Goal: Information Seeking & Learning: Learn about a topic

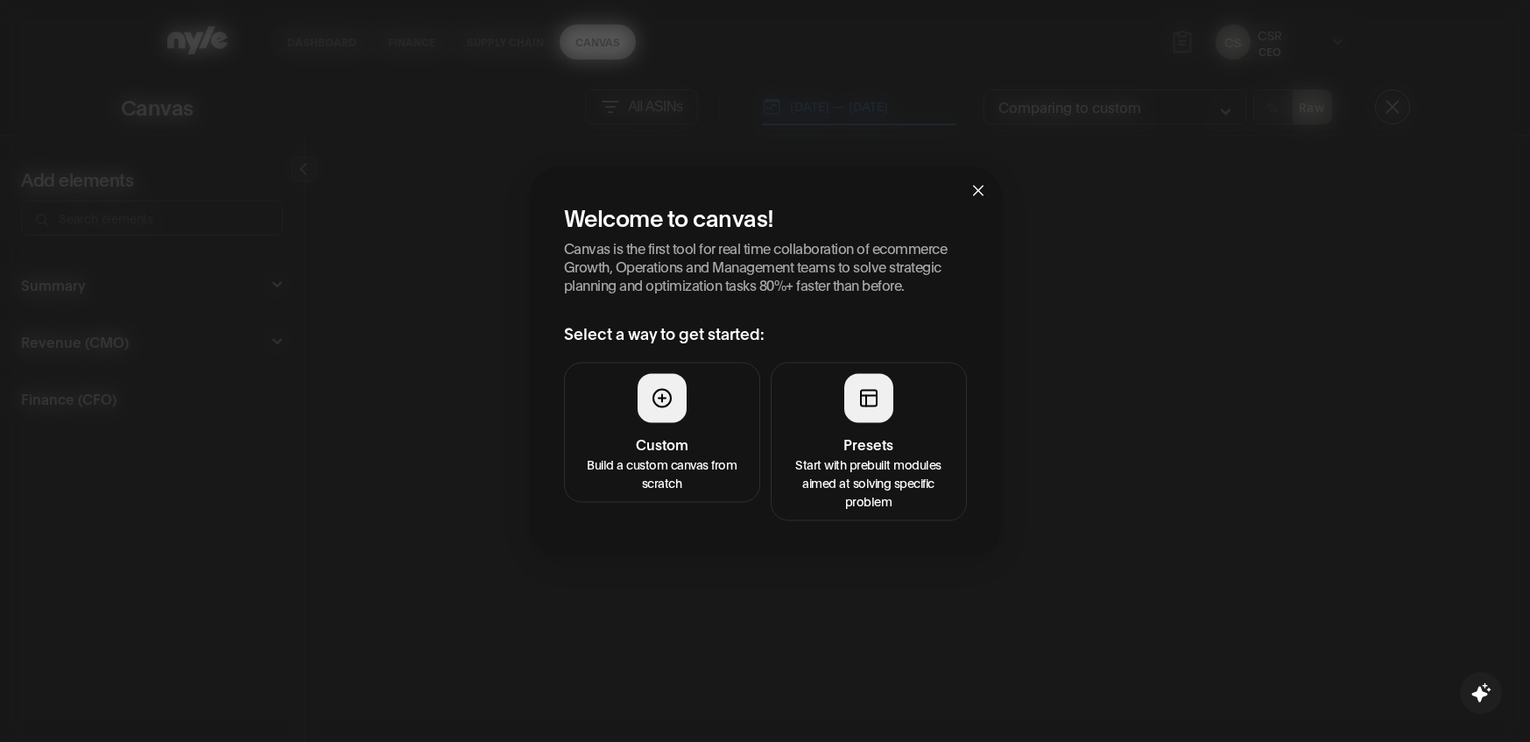
click at [897, 427] on button "Presets Start with prebuilt modules aimed at solving specific problem" at bounding box center [869, 441] width 196 height 159
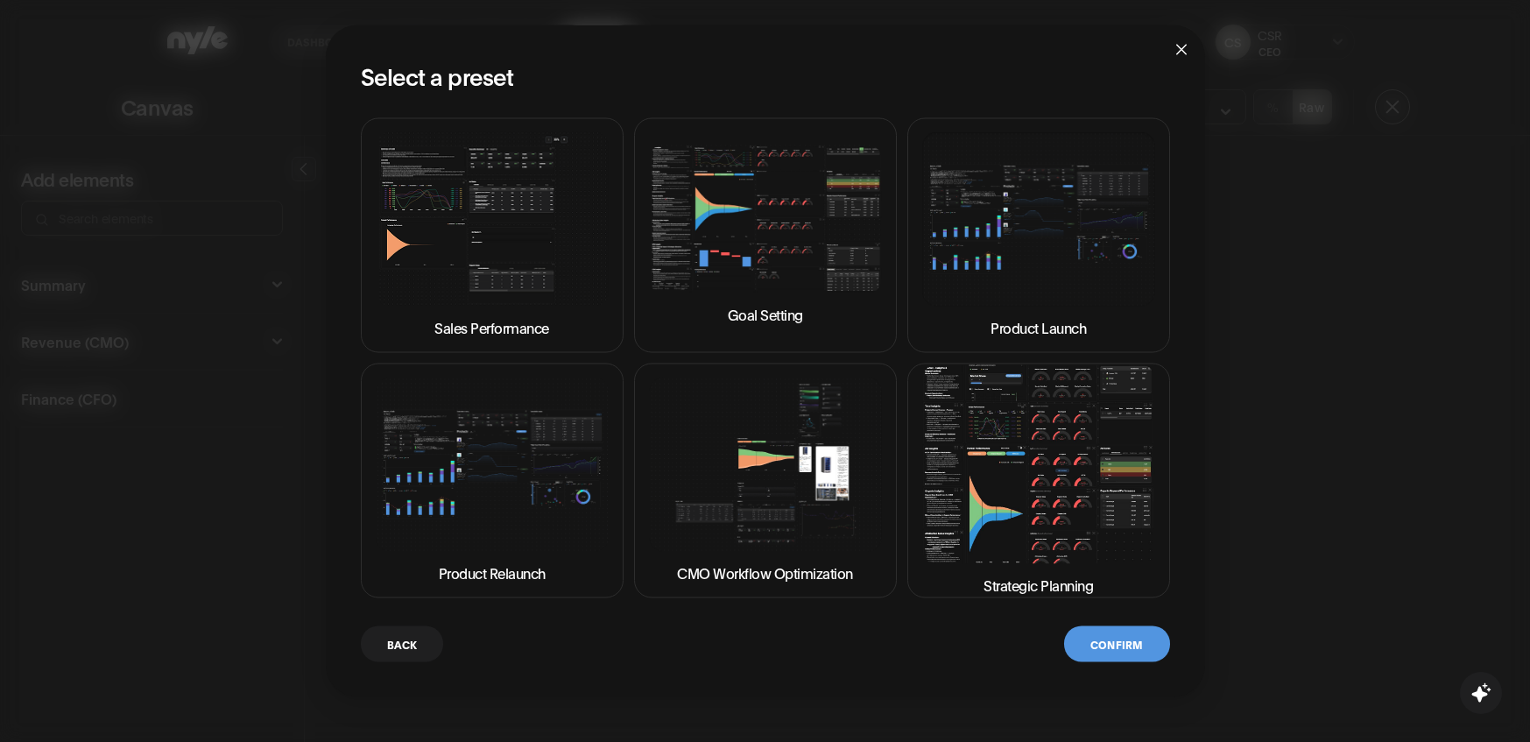
click at [1014, 496] on img at bounding box center [1038, 463] width 233 height 199
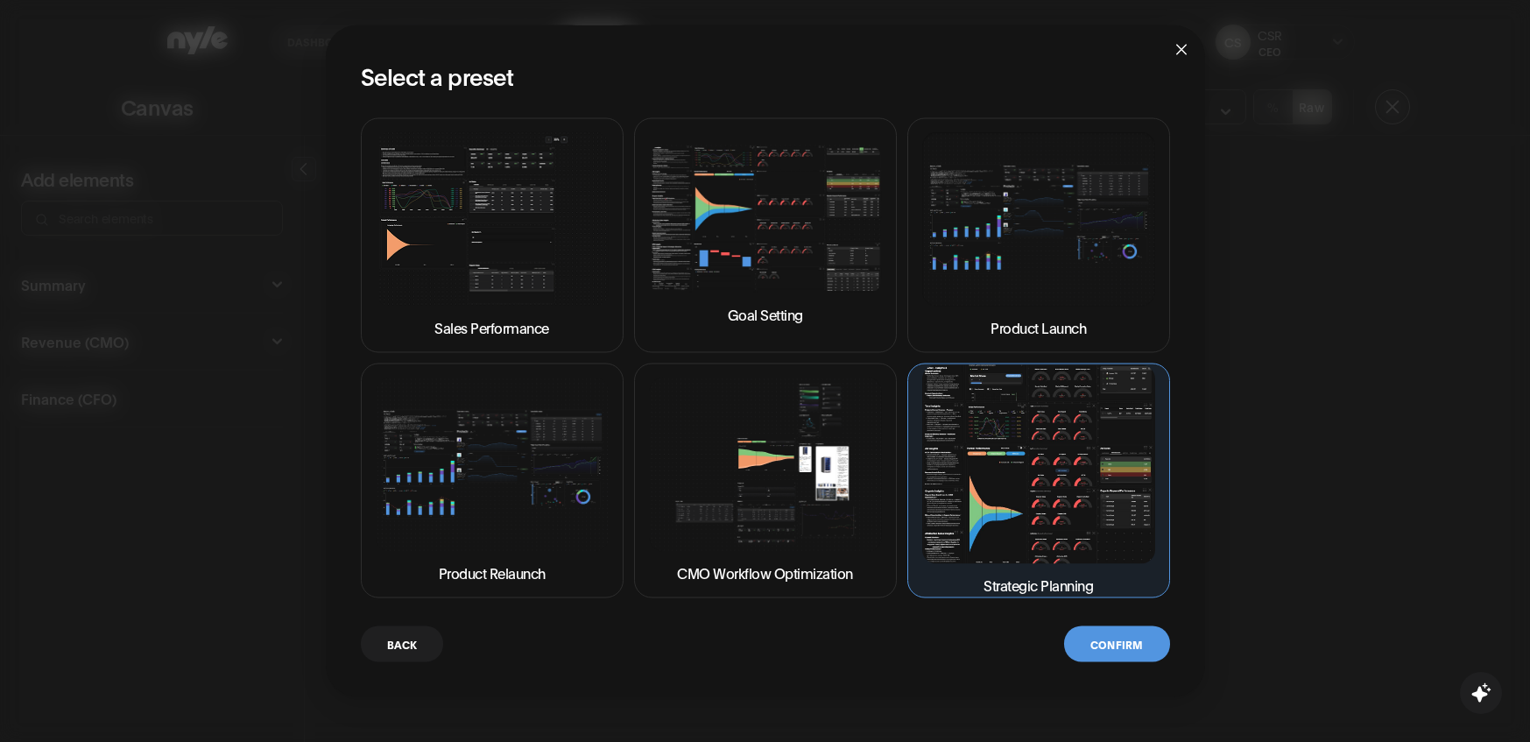
click at [1120, 643] on button "Confirm" at bounding box center [1116, 643] width 105 height 36
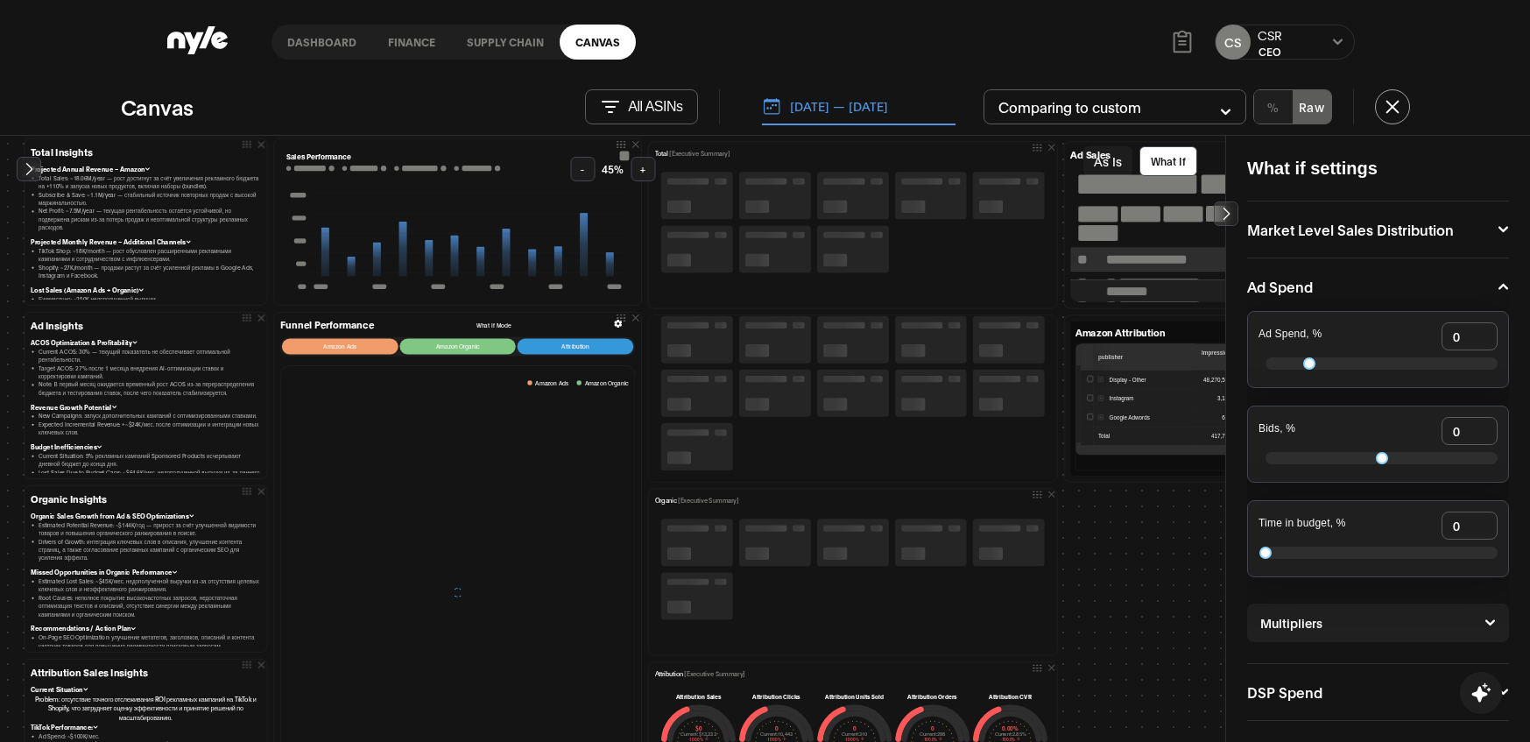
scroll to position [398, 0]
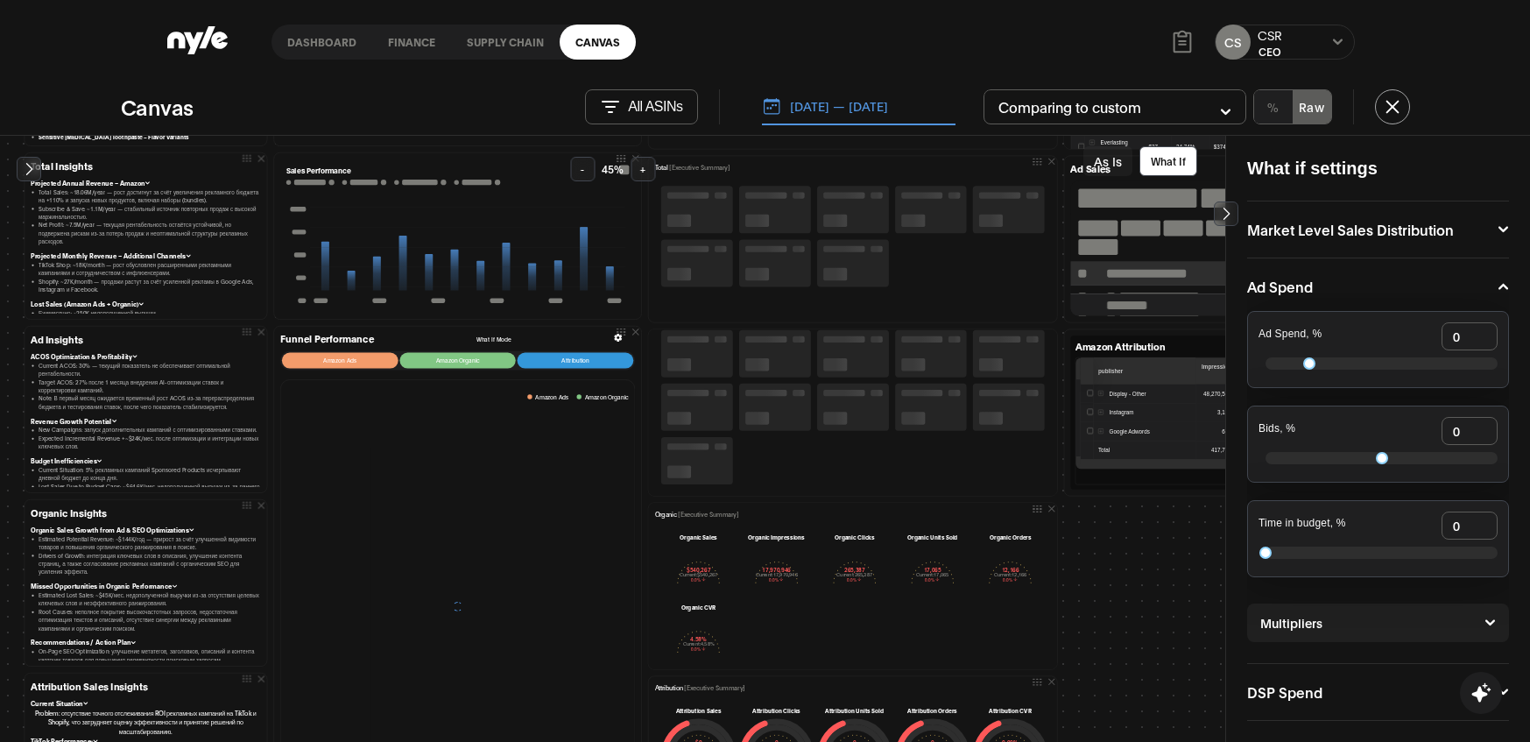
click at [661, 170] on p "Total [Executive Summary]" at bounding box center [692, 167] width 75 height 10
click at [638, 170] on button "+" at bounding box center [643, 169] width 25 height 25
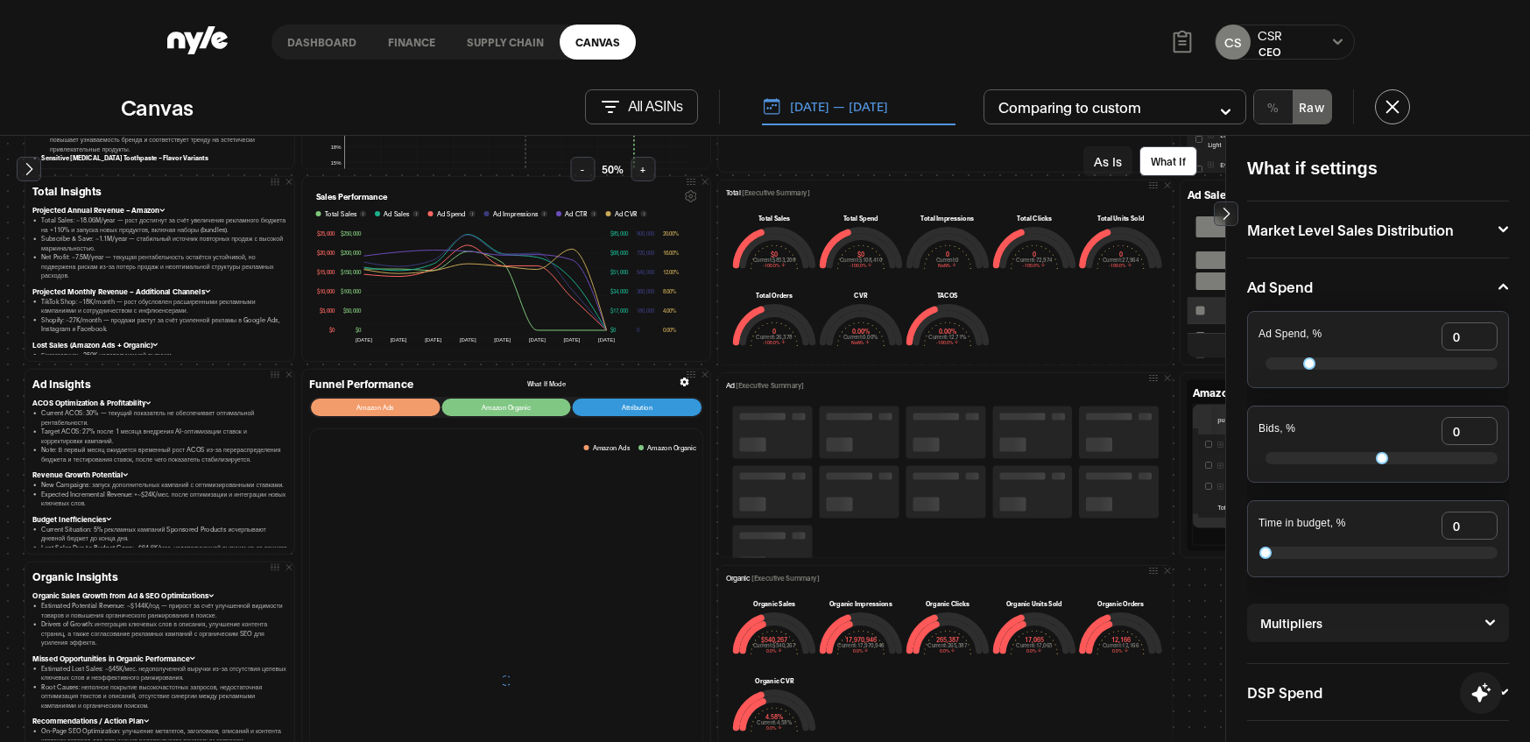
scroll to position [418, 0]
click at [700, 375] on icon "button" at bounding box center [705, 375] width 11 height 11
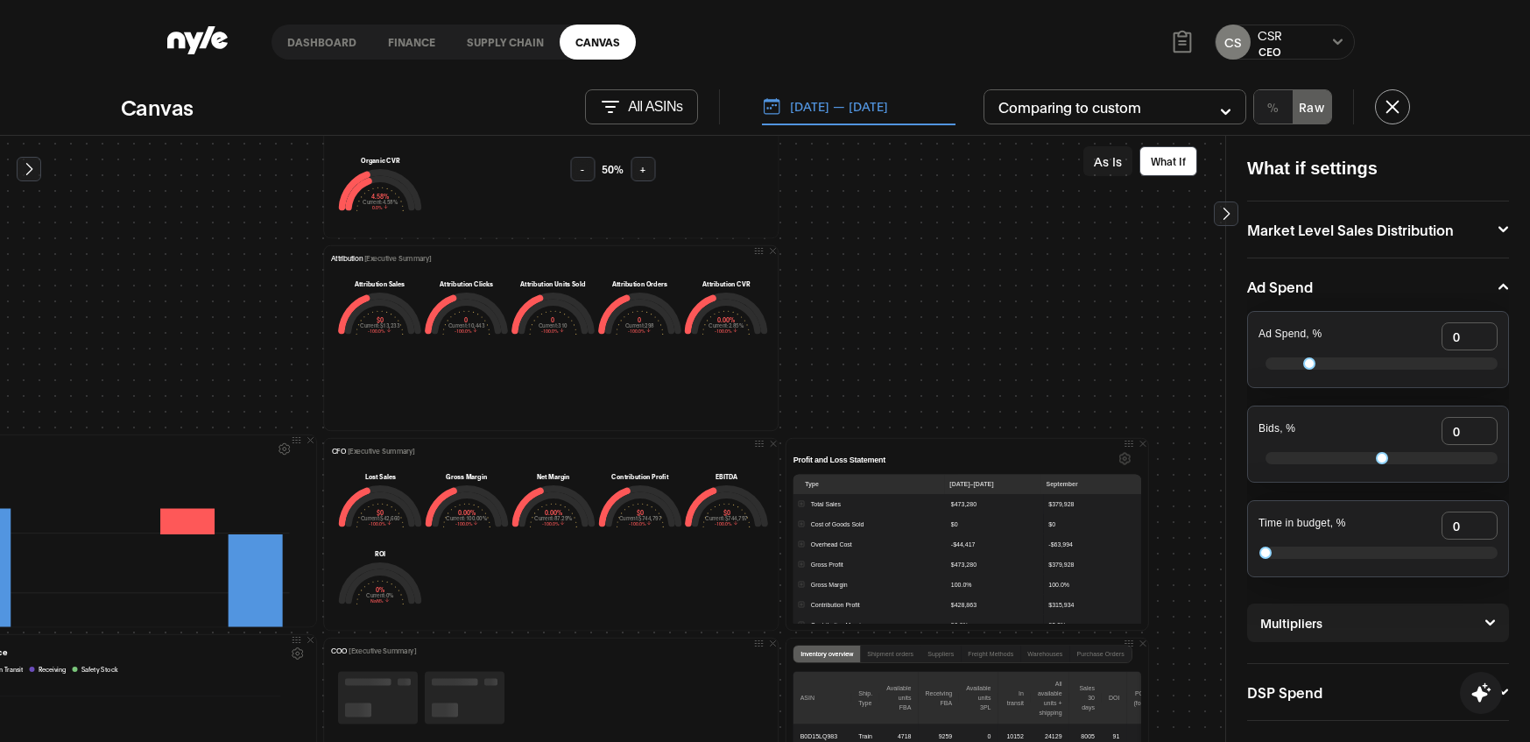
scroll to position [931, 499]
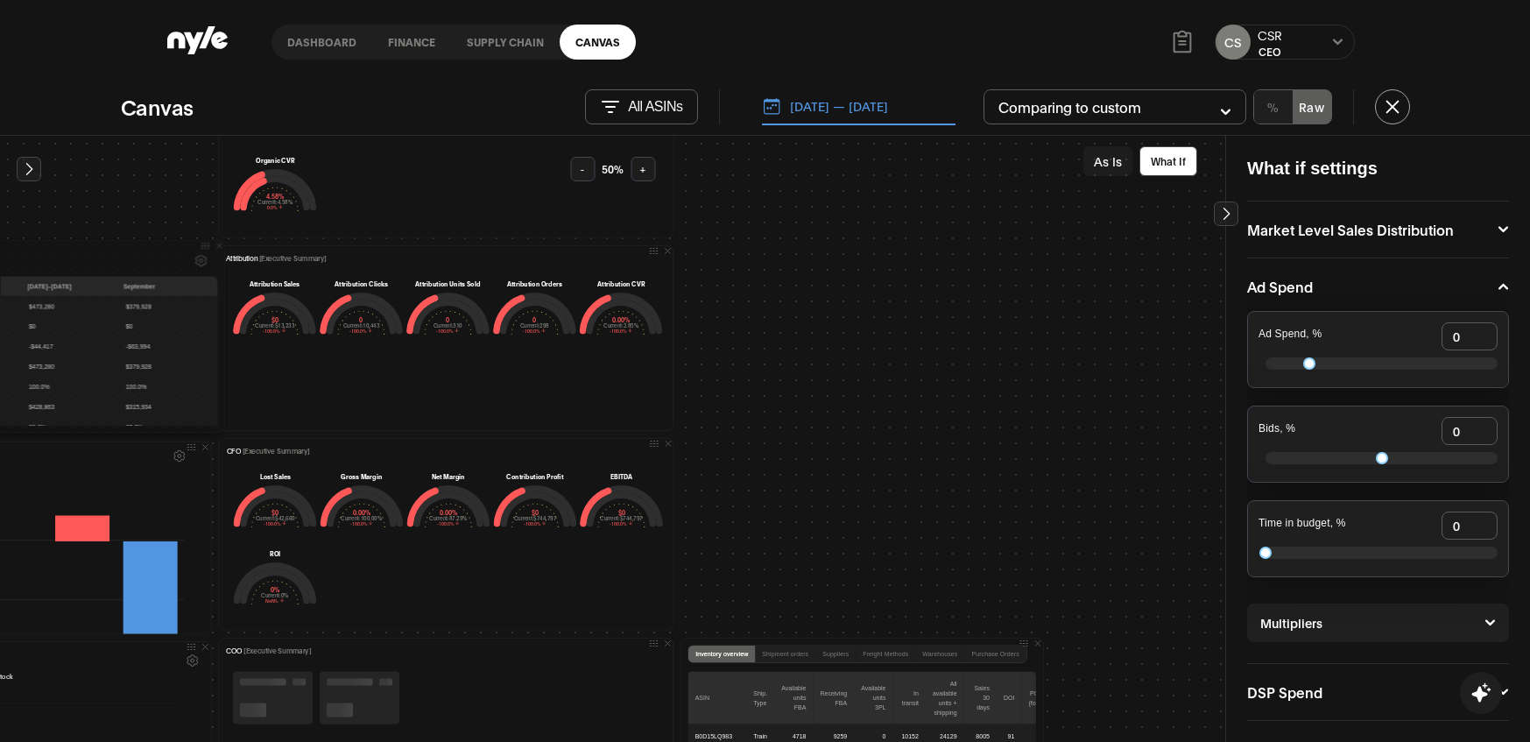
drag, startPoint x: 1013, startPoint y: 439, endPoint x: 198, endPoint y: 240, distance: 839.2
click at [198, 240] on div "Profit and Loss Statement Type [DATE]–[DATE] September Total Sales $473,280 $37…" at bounding box center [44, 336] width 361 height 193
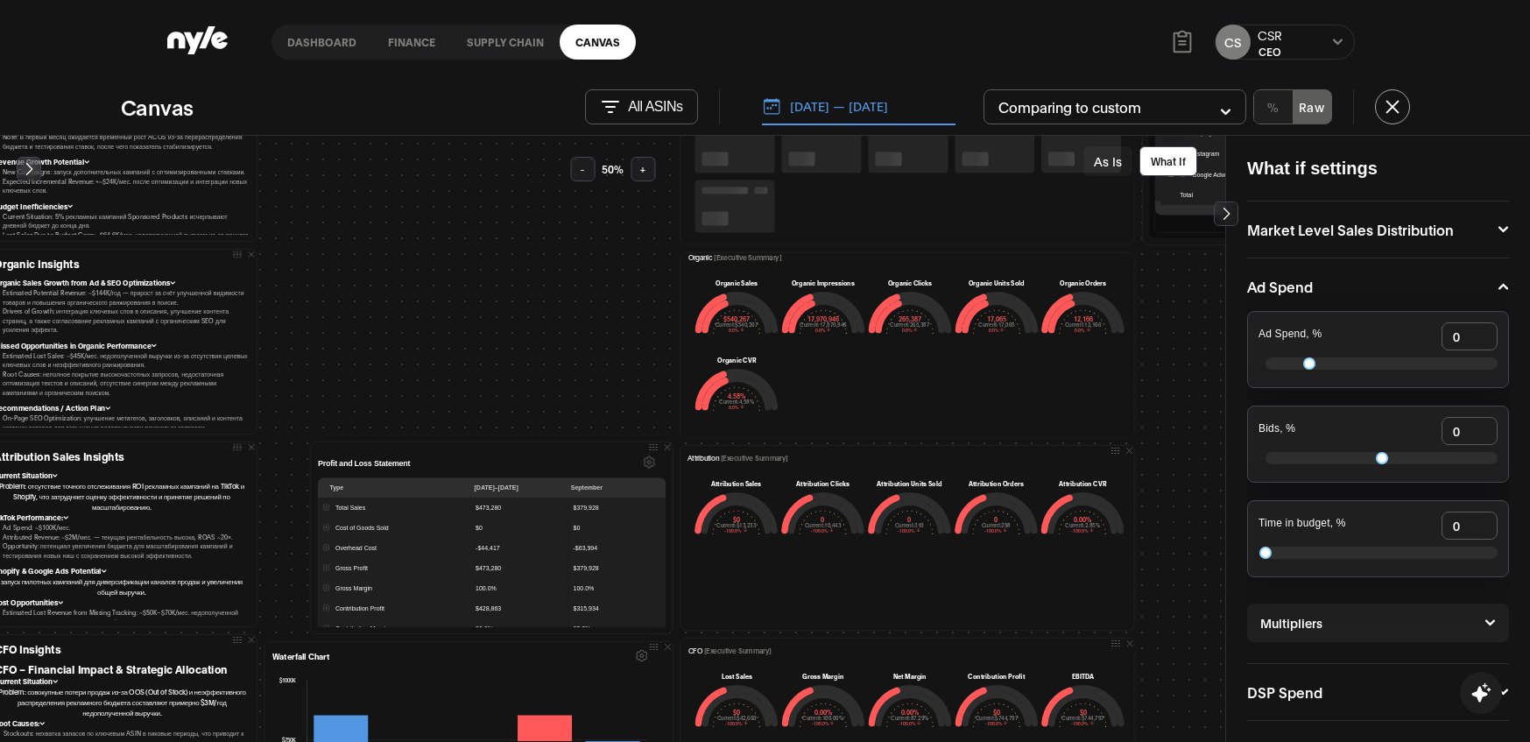
scroll to position [618, 38]
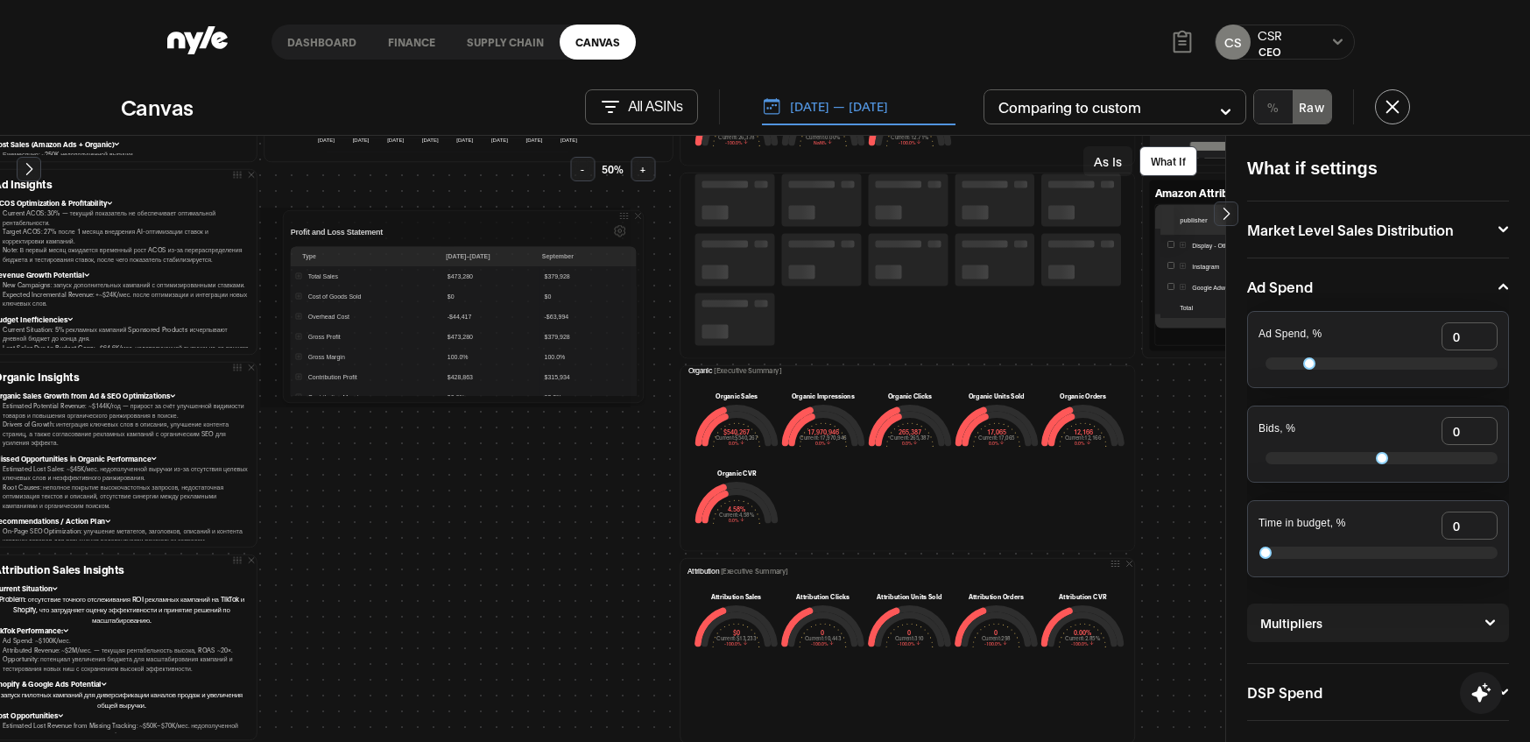
drag, startPoint x: 652, startPoint y: 558, endPoint x: 627, endPoint y: 210, distance: 348.6
click at [627, 211] on icon at bounding box center [623, 216] width 11 height 11
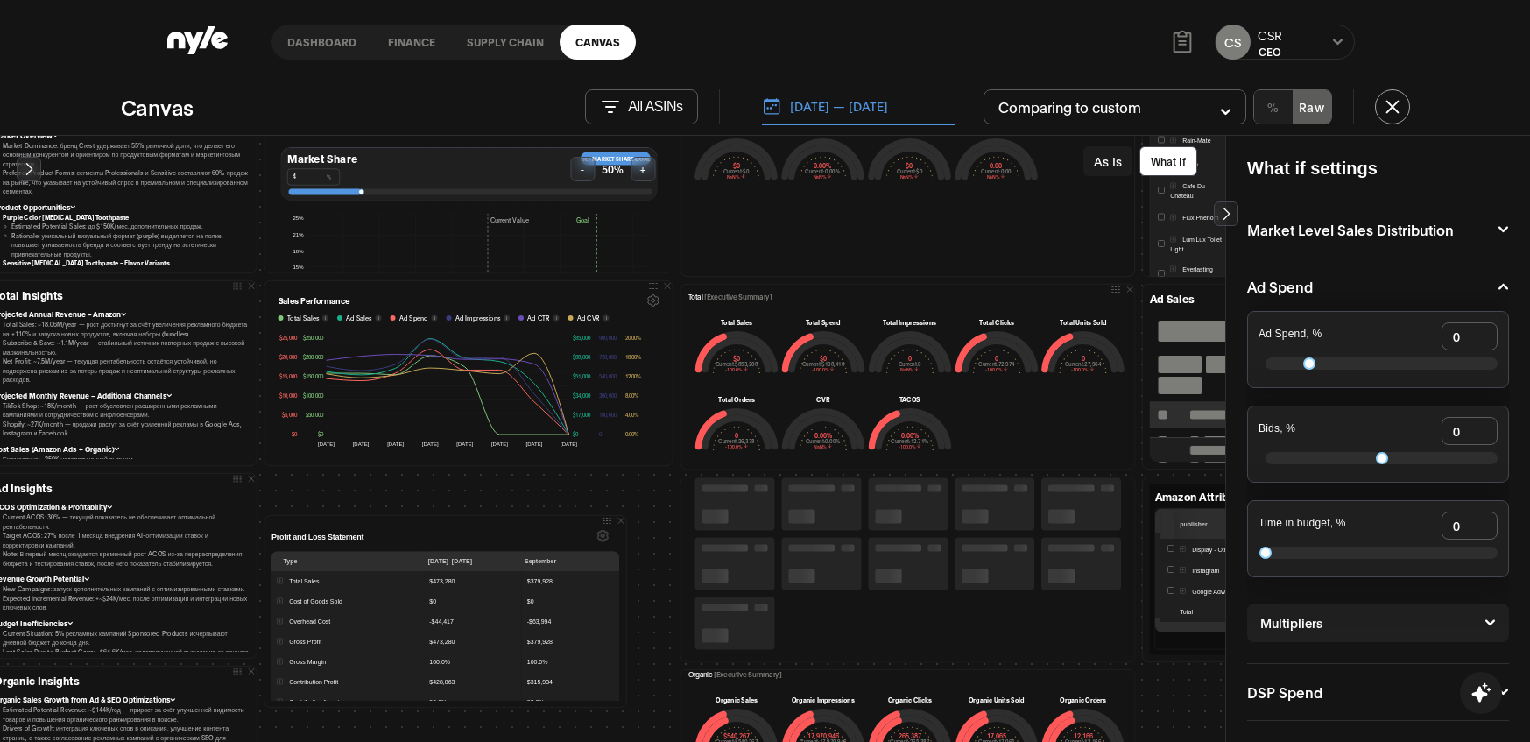
scroll to position [271, 38]
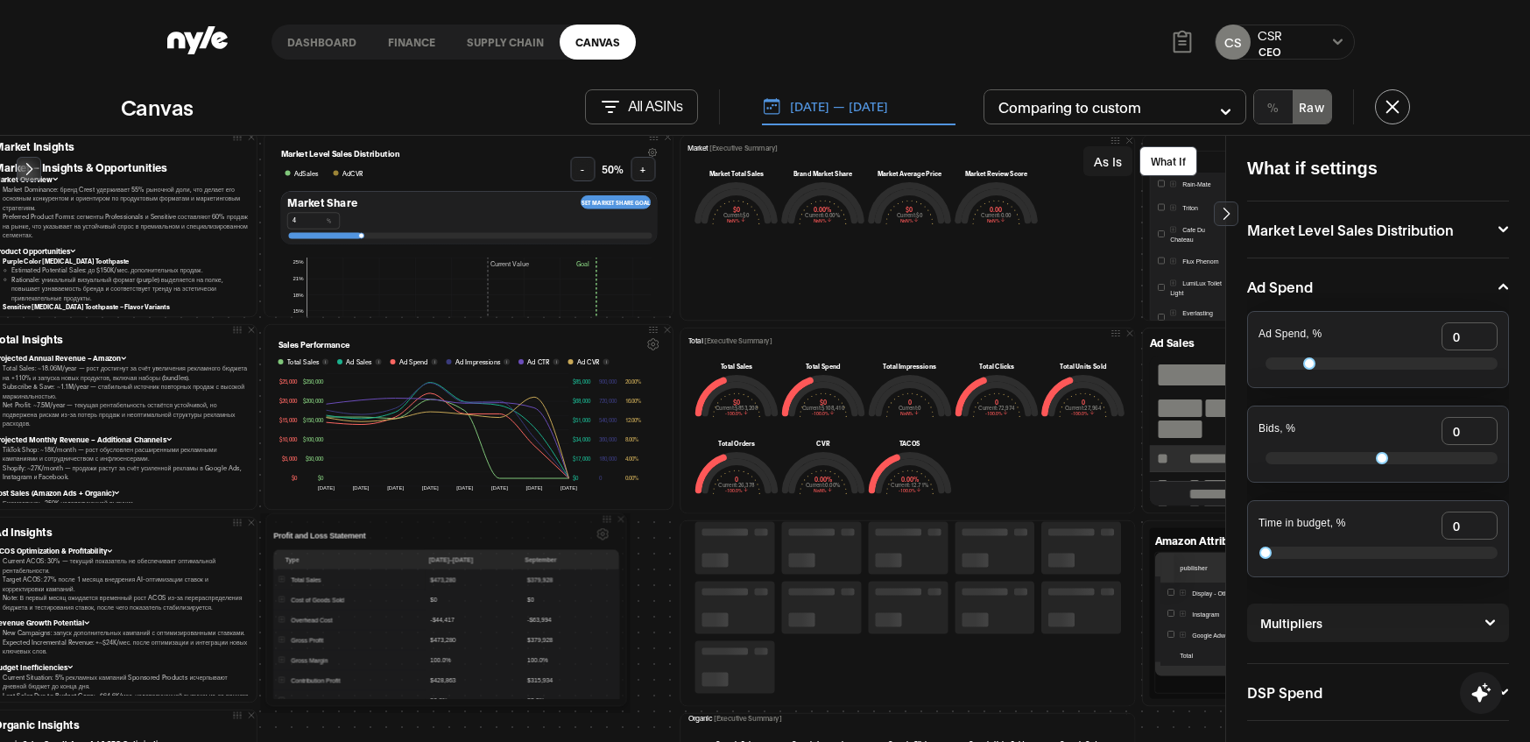
drag, startPoint x: 604, startPoint y: 564, endPoint x: 609, endPoint y: 513, distance: 51.0
click at [609, 514] on icon at bounding box center [607, 519] width 11 height 11
drag, startPoint x: 621, startPoint y: 563, endPoint x: 671, endPoint y: 546, distance: 52.6
click at [672, 546] on div at bounding box center [674, 613] width 4 height 187
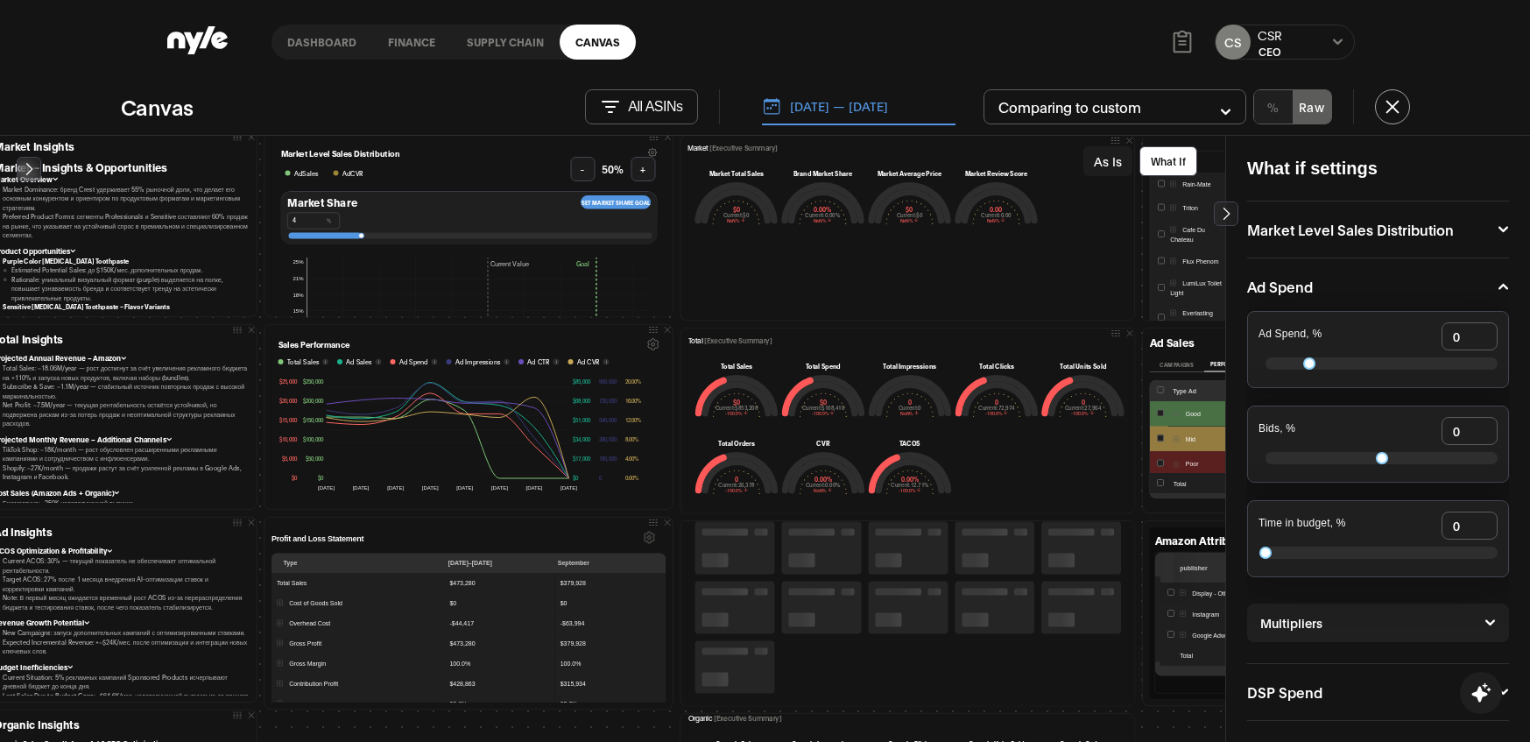
click at [647, 537] on icon "Settings" at bounding box center [650, 538] width 12 height 12
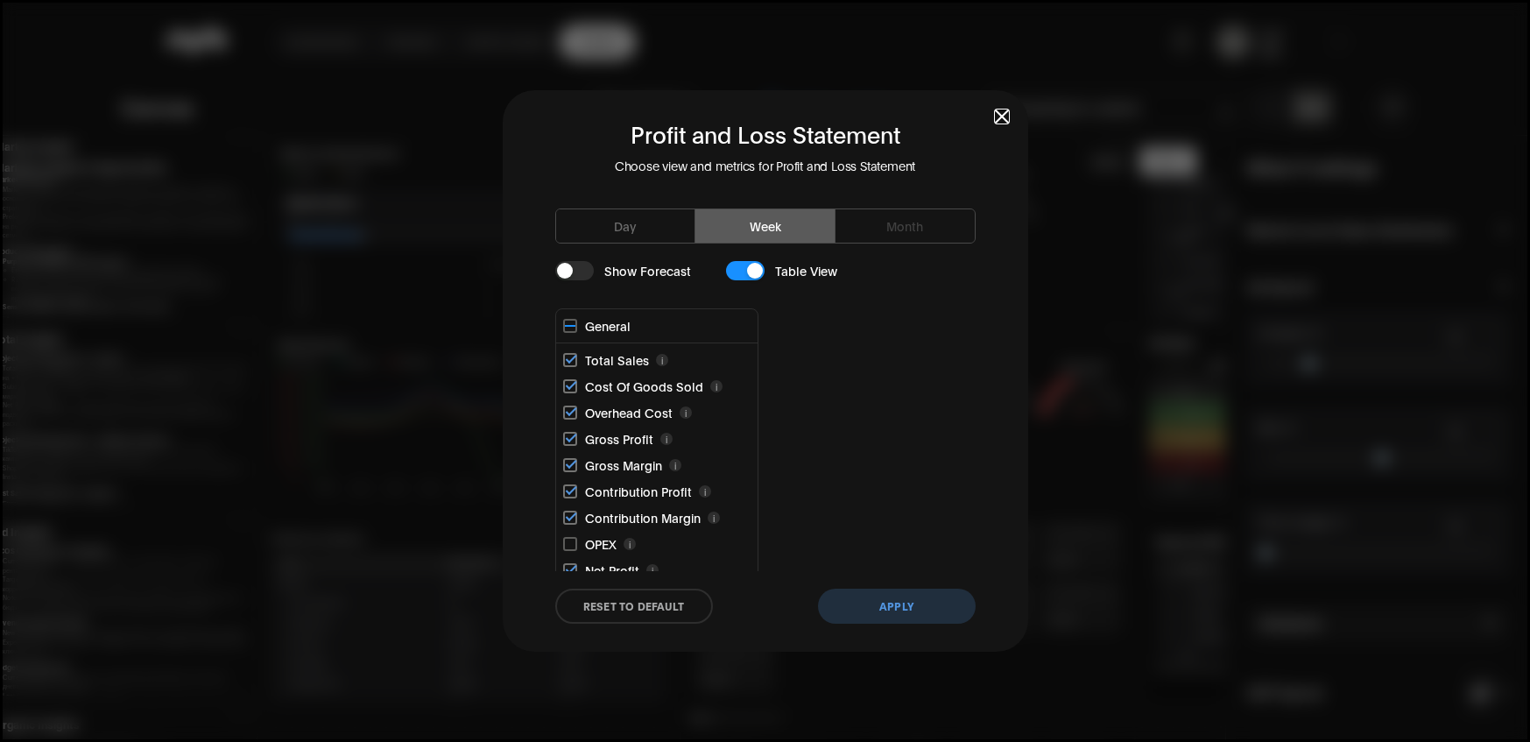
click at [651, 225] on button "Day" at bounding box center [626, 225] width 140 height 33
click at [898, 614] on button "Apply" at bounding box center [897, 606] width 158 height 35
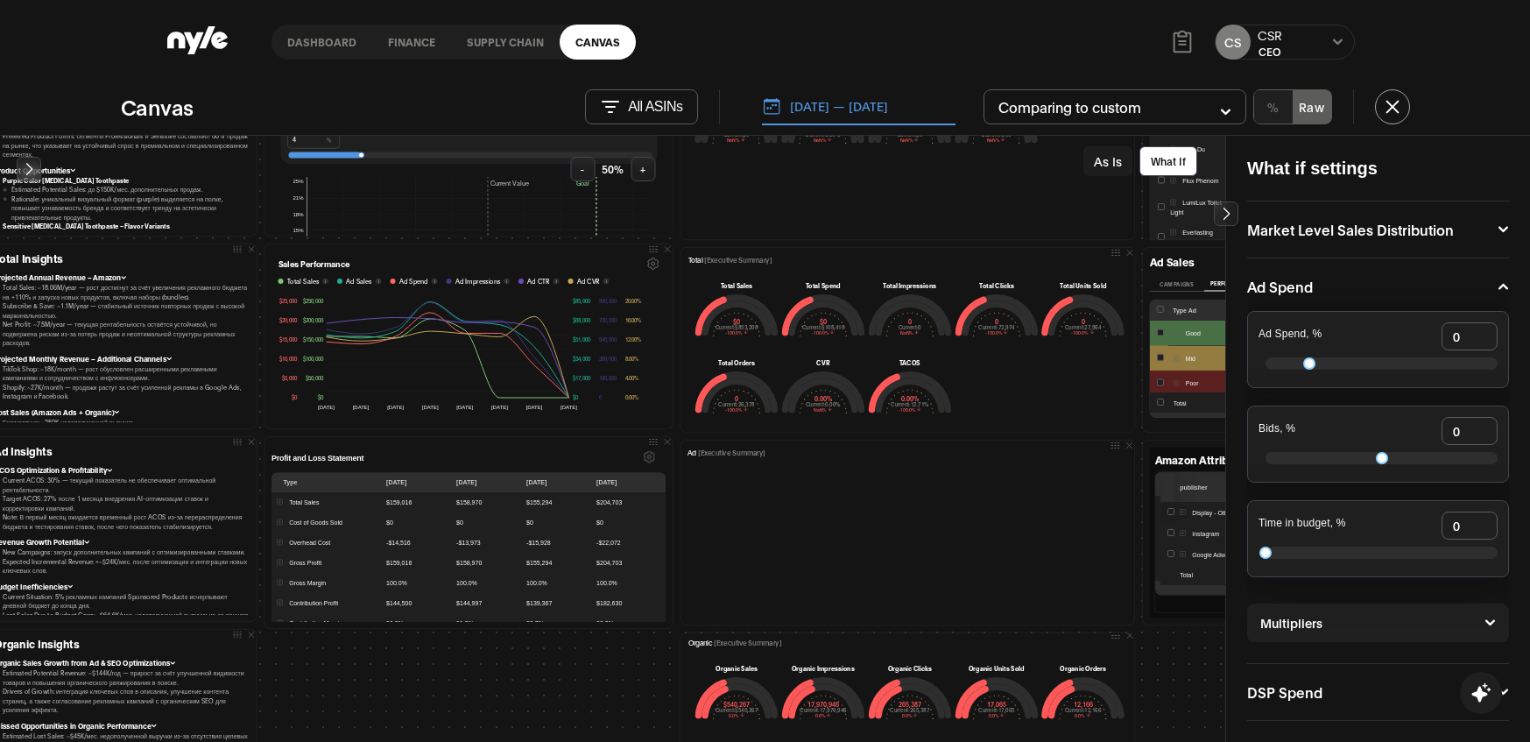
scroll to position [0, 0]
click at [644, 453] on icon "Settings" at bounding box center [650, 457] width 12 height 12
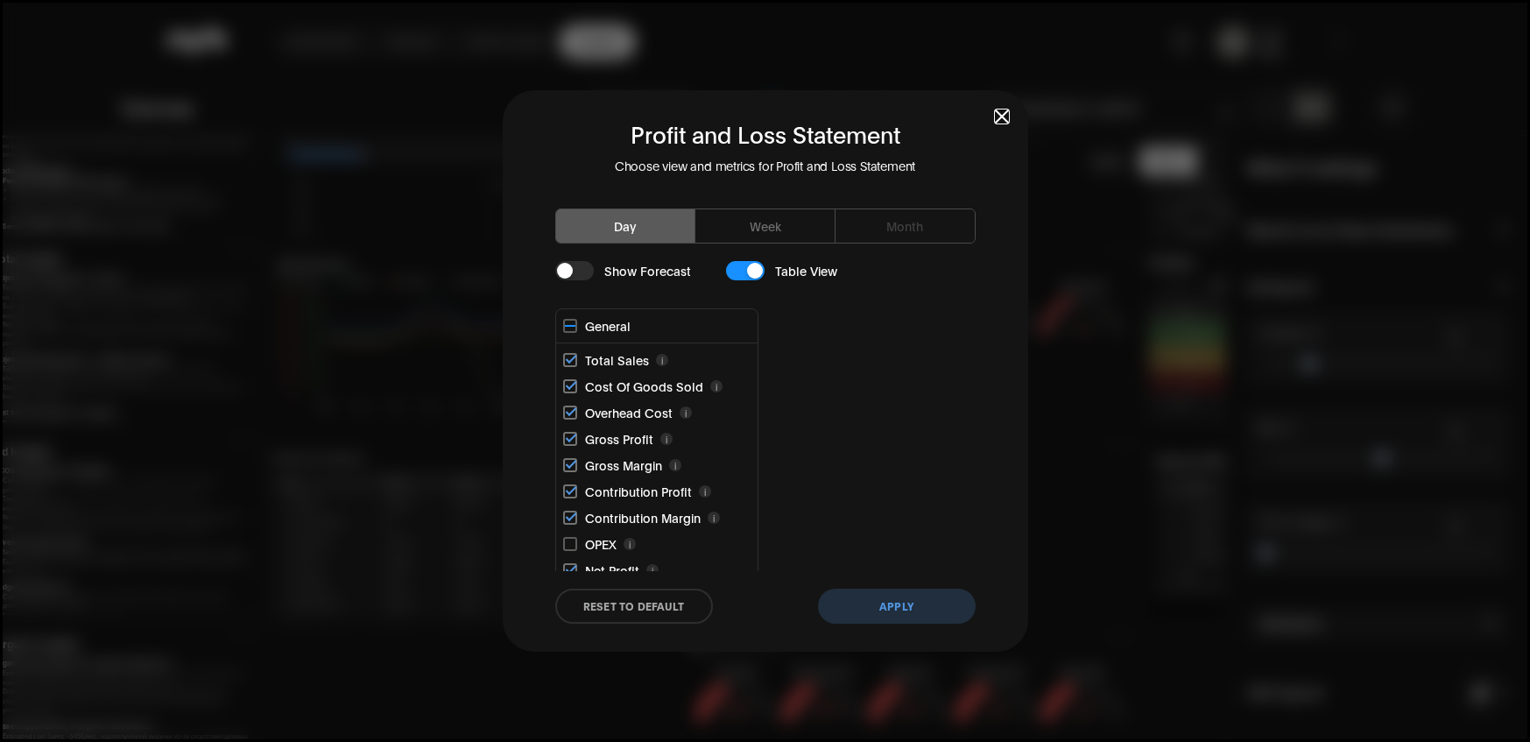
click at [567, 271] on div "button" at bounding box center [565, 271] width 16 height 16
click at [892, 604] on button "Apply" at bounding box center [897, 606] width 158 height 35
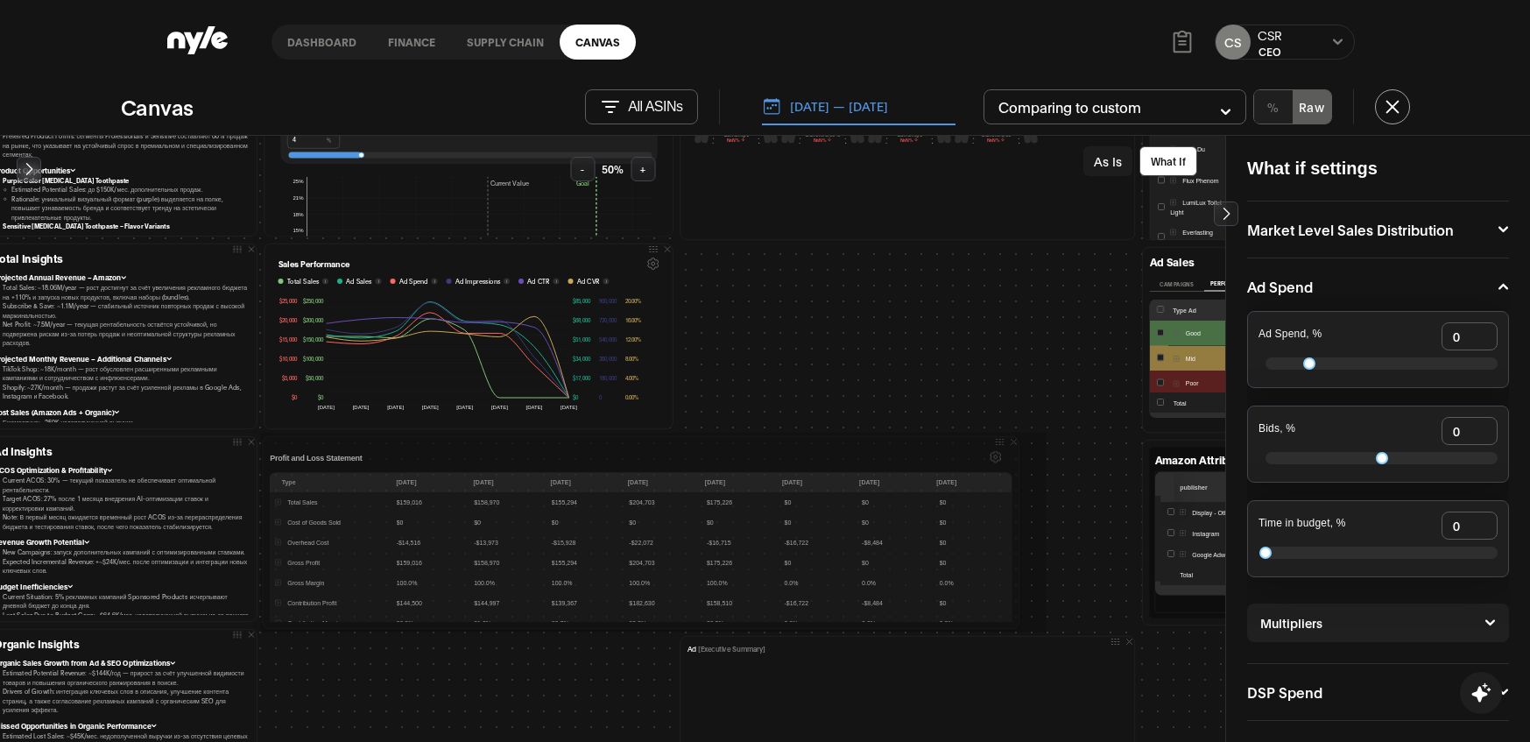
drag, startPoint x: 669, startPoint y: 556, endPoint x: 1019, endPoint y: 524, distance: 351.8
click at [1019, 524] on div at bounding box center [1021, 533] width 4 height 187
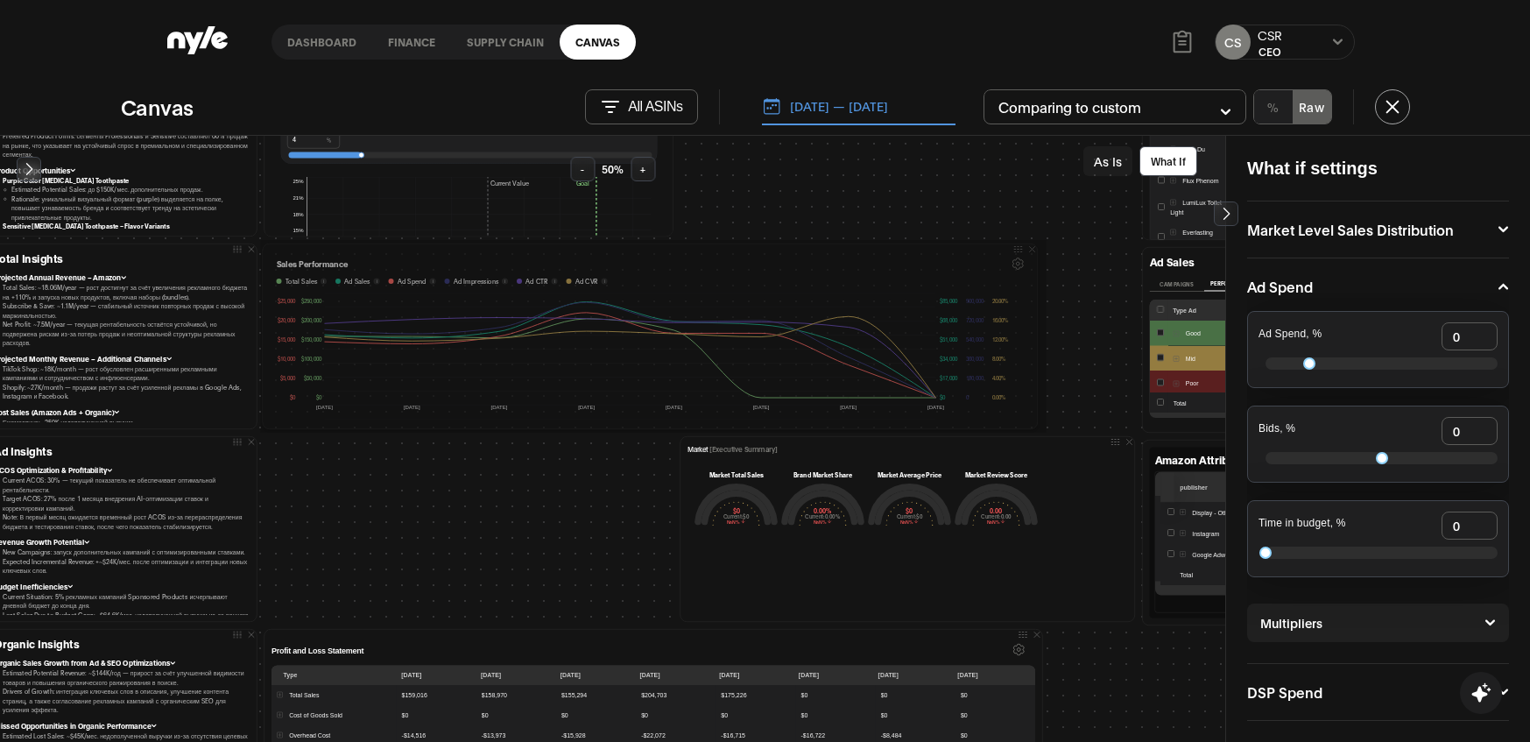
drag, startPoint x: 669, startPoint y: 336, endPoint x: 1038, endPoint y: 288, distance: 371.8
click at [1038, 288] on div at bounding box center [1039, 337] width 4 height 180
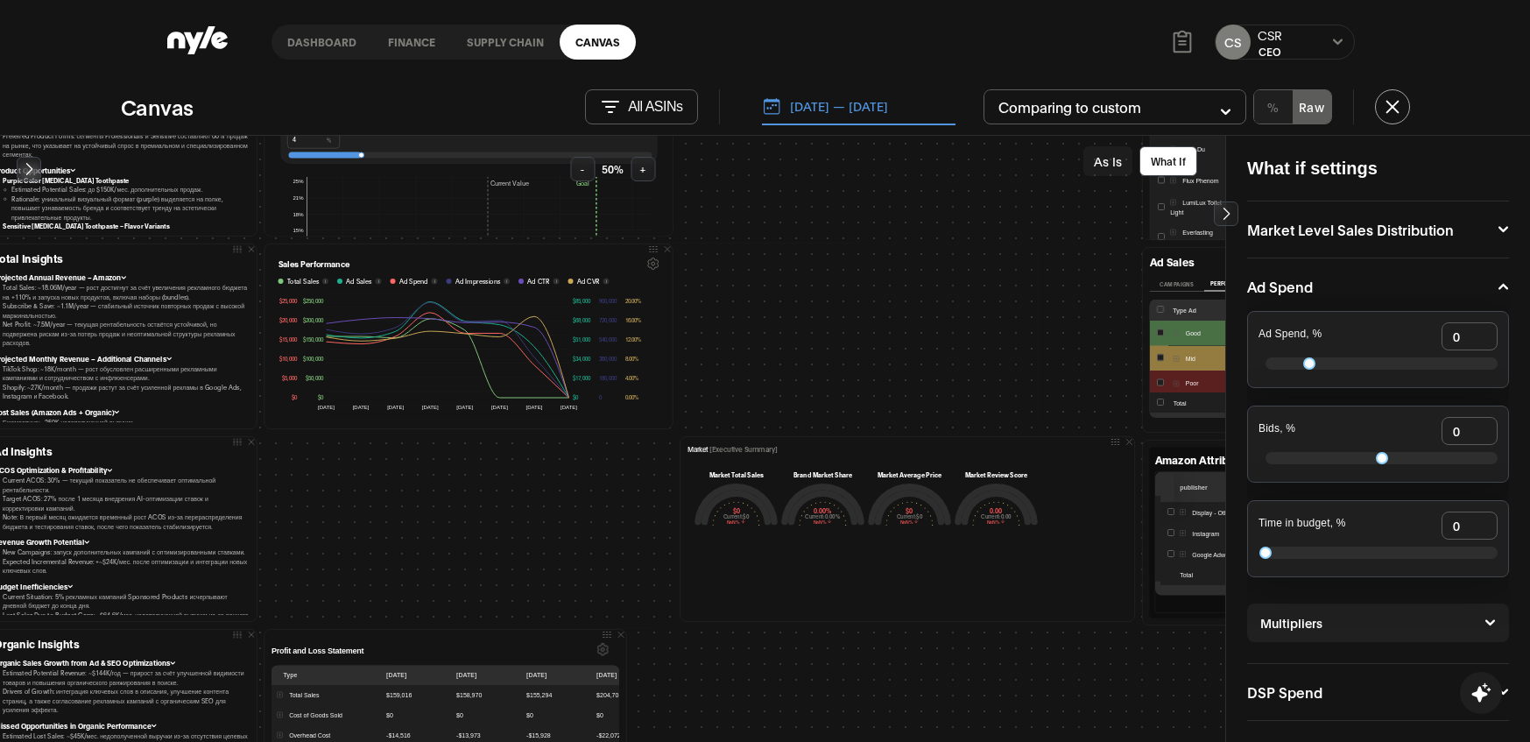
click at [1125, 442] on icon "button" at bounding box center [1130, 442] width 11 height 11
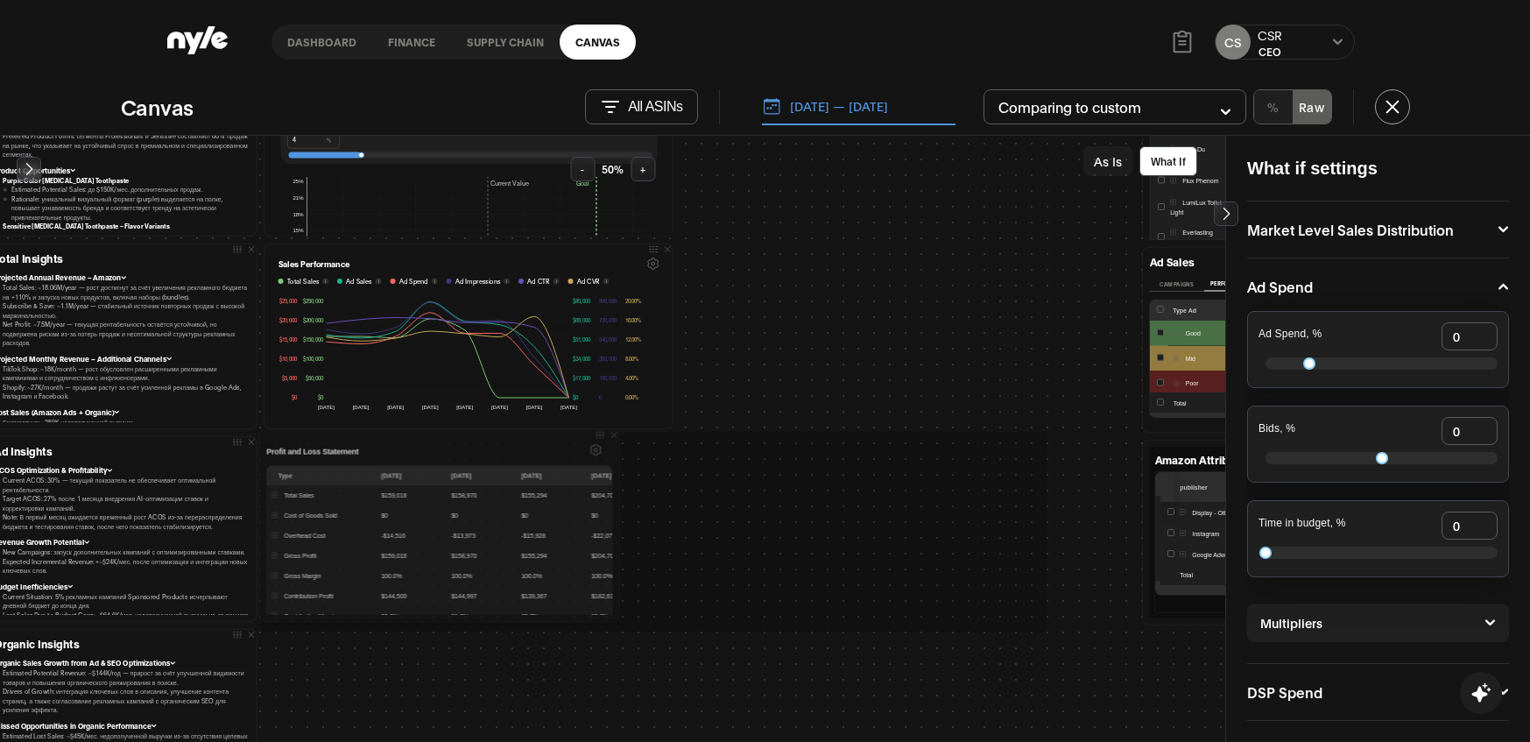
drag, startPoint x: 602, startPoint y: 634, endPoint x: 599, endPoint y: 432, distance: 202.3
click at [599, 432] on icon at bounding box center [600, 435] width 11 height 11
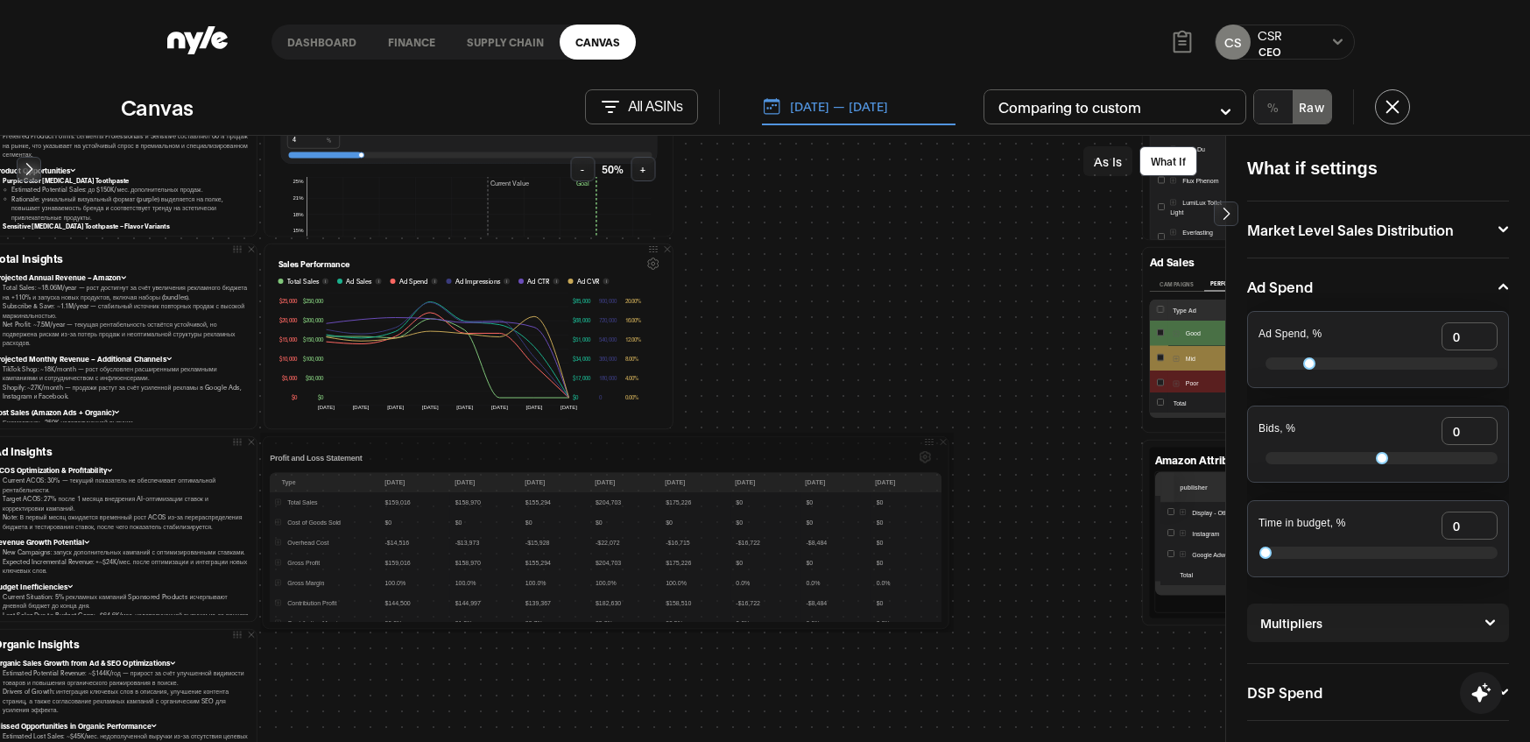
drag, startPoint x: 623, startPoint y: 490, endPoint x: 948, endPoint y: 478, distance: 326.0
click at [948, 478] on div at bounding box center [950, 533] width 4 height 187
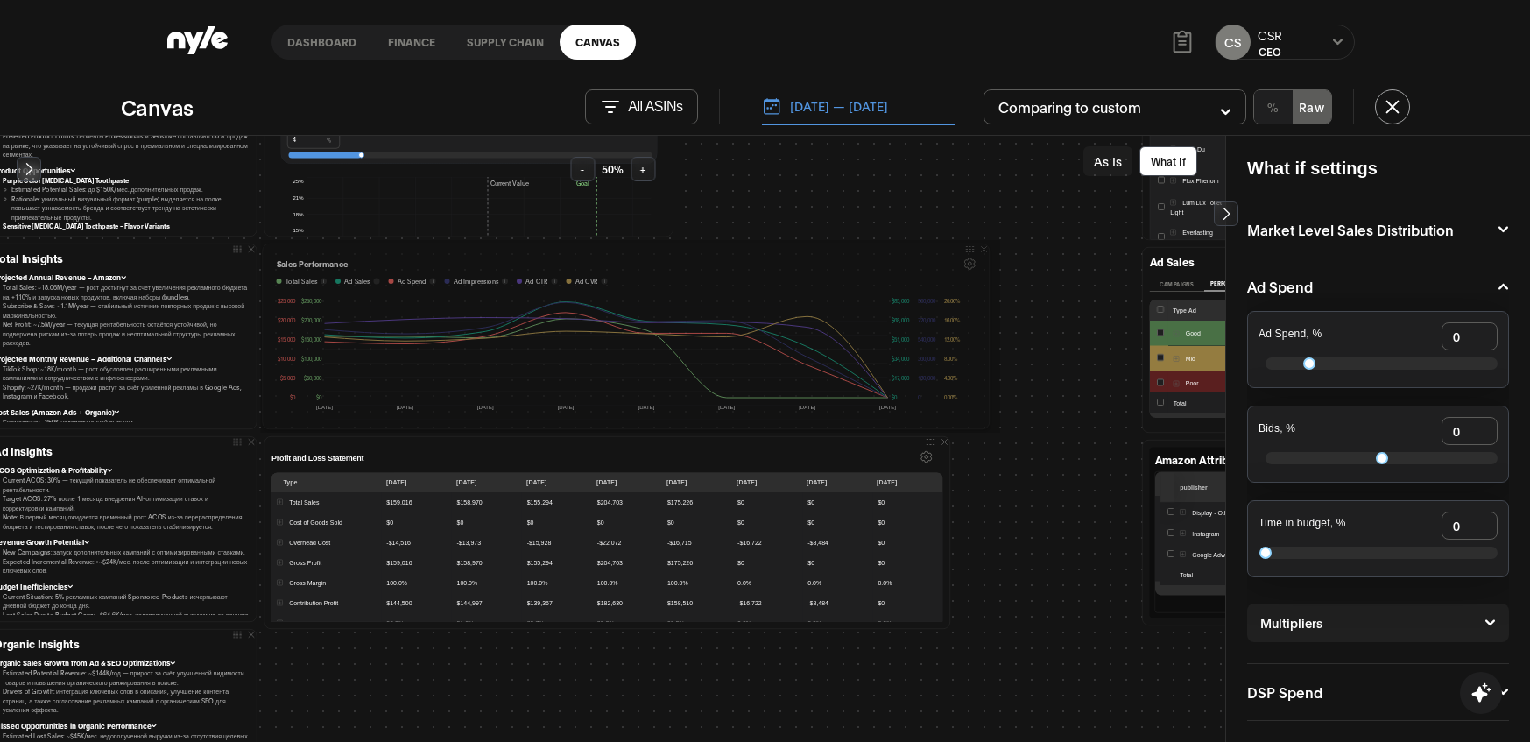
drag, startPoint x: 668, startPoint y: 389, endPoint x: 989, endPoint y: 364, distance: 321.5
click at [989, 364] on div at bounding box center [991, 337] width 4 height 180
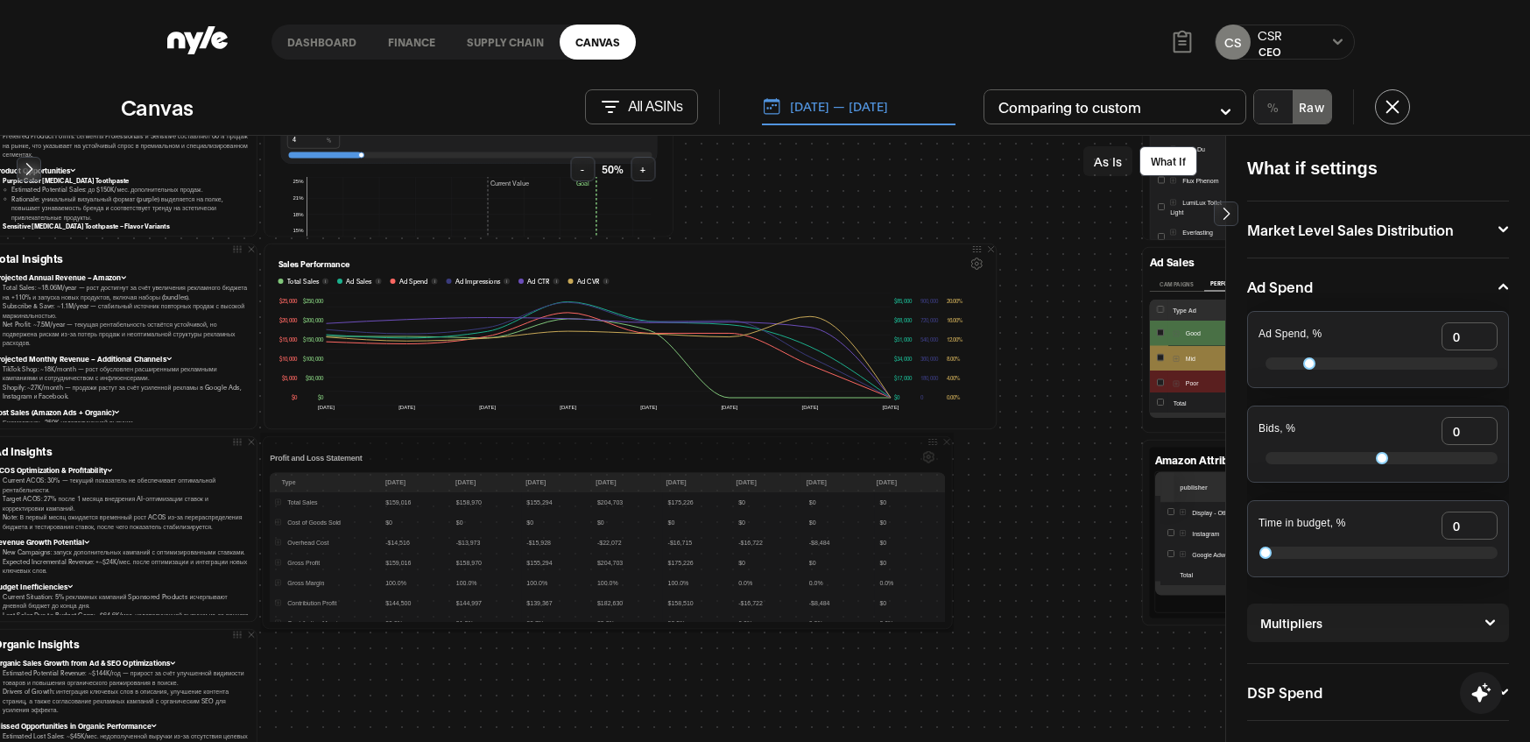
click at [955, 509] on div at bounding box center [954, 533] width 4 height 187
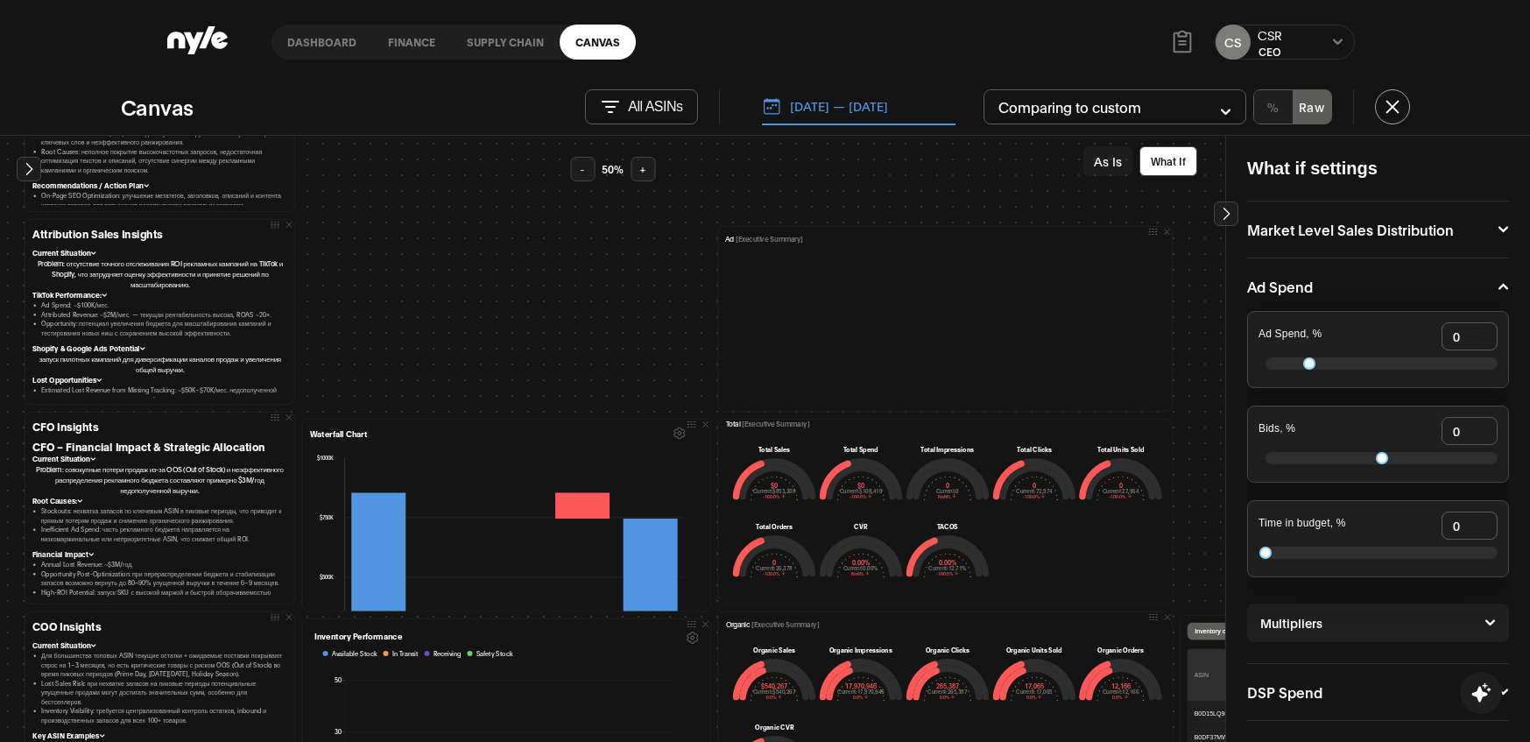
scroll to position [969, 0]
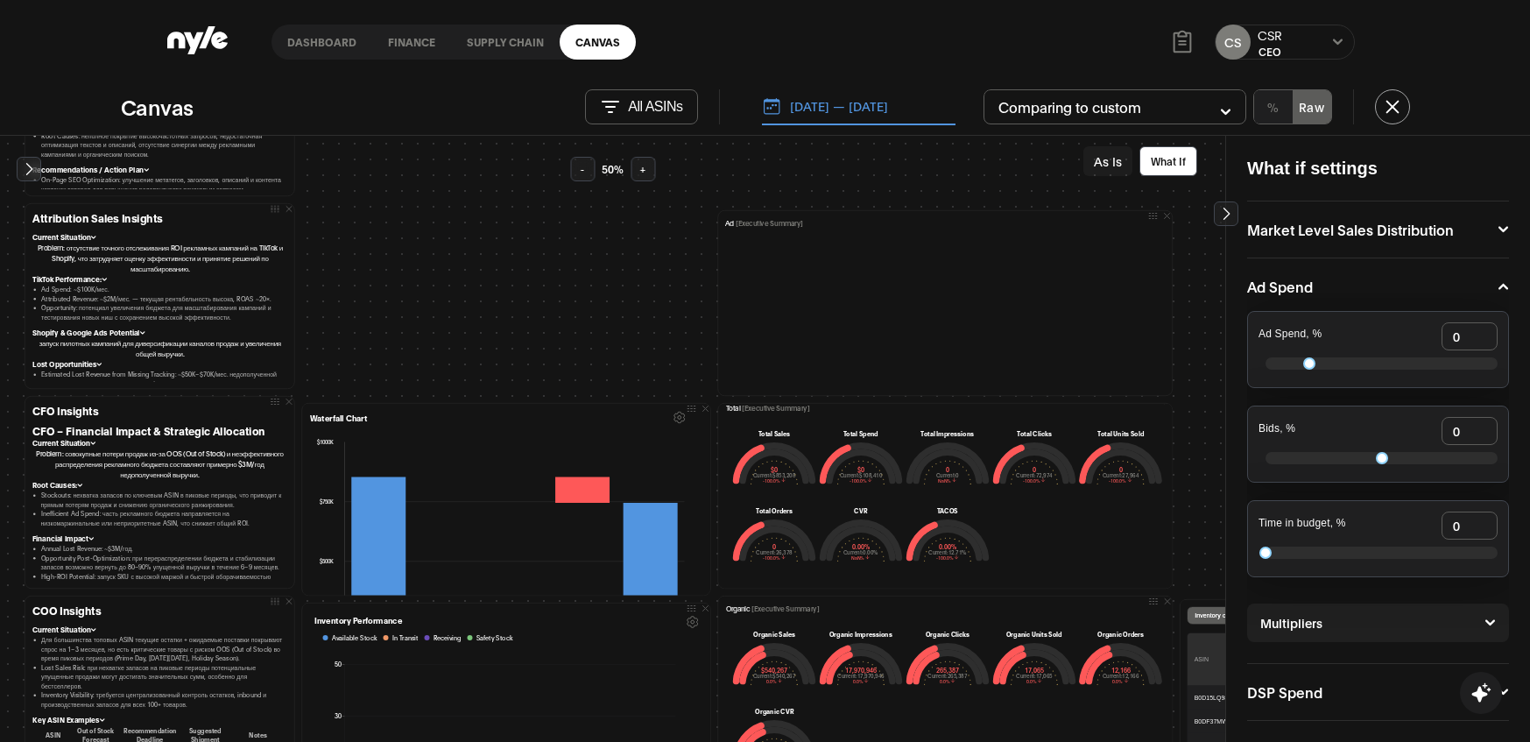
click at [700, 407] on icon "button" at bounding box center [705, 409] width 11 height 11
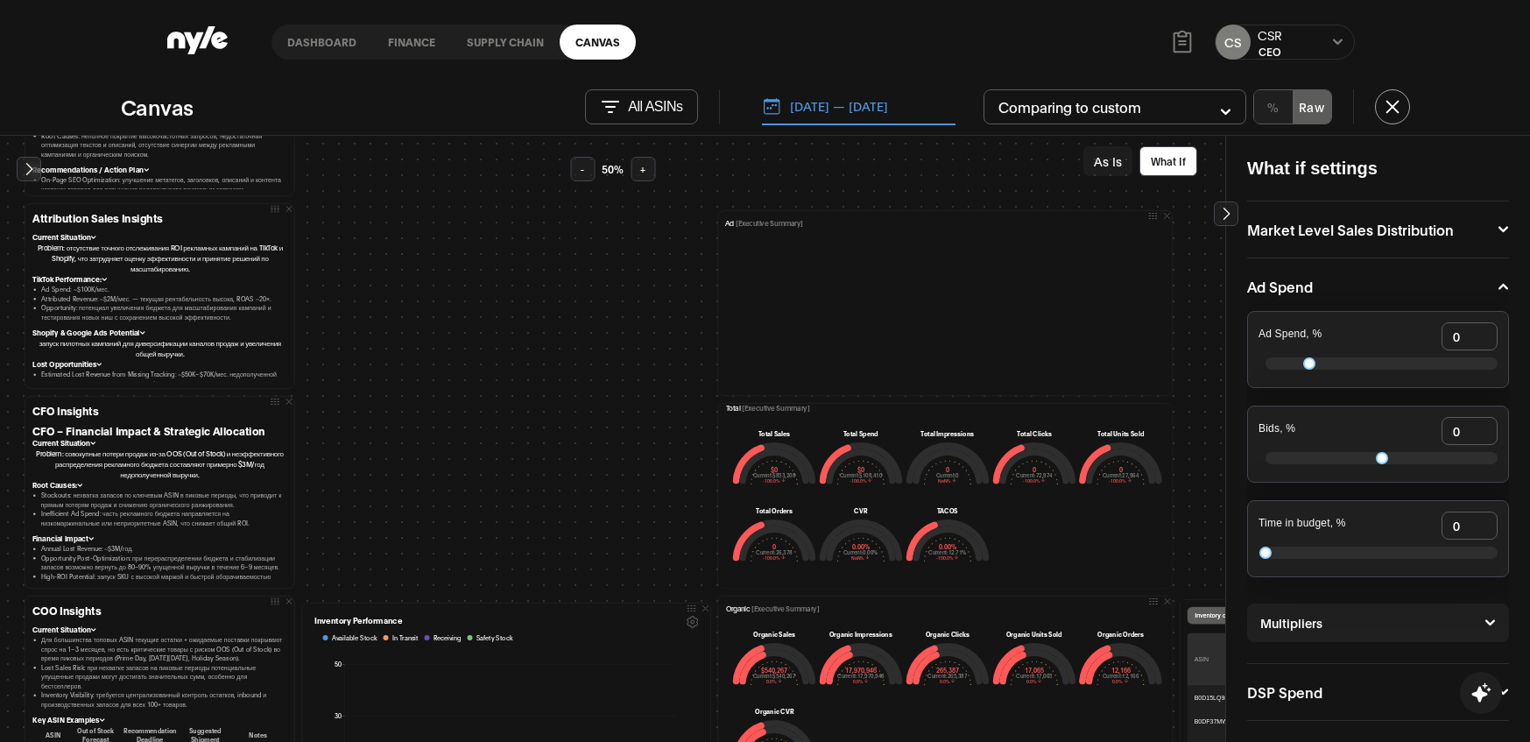
scroll to position [0, 0]
click at [1165, 216] on icon "button" at bounding box center [1167, 216] width 5 height 5
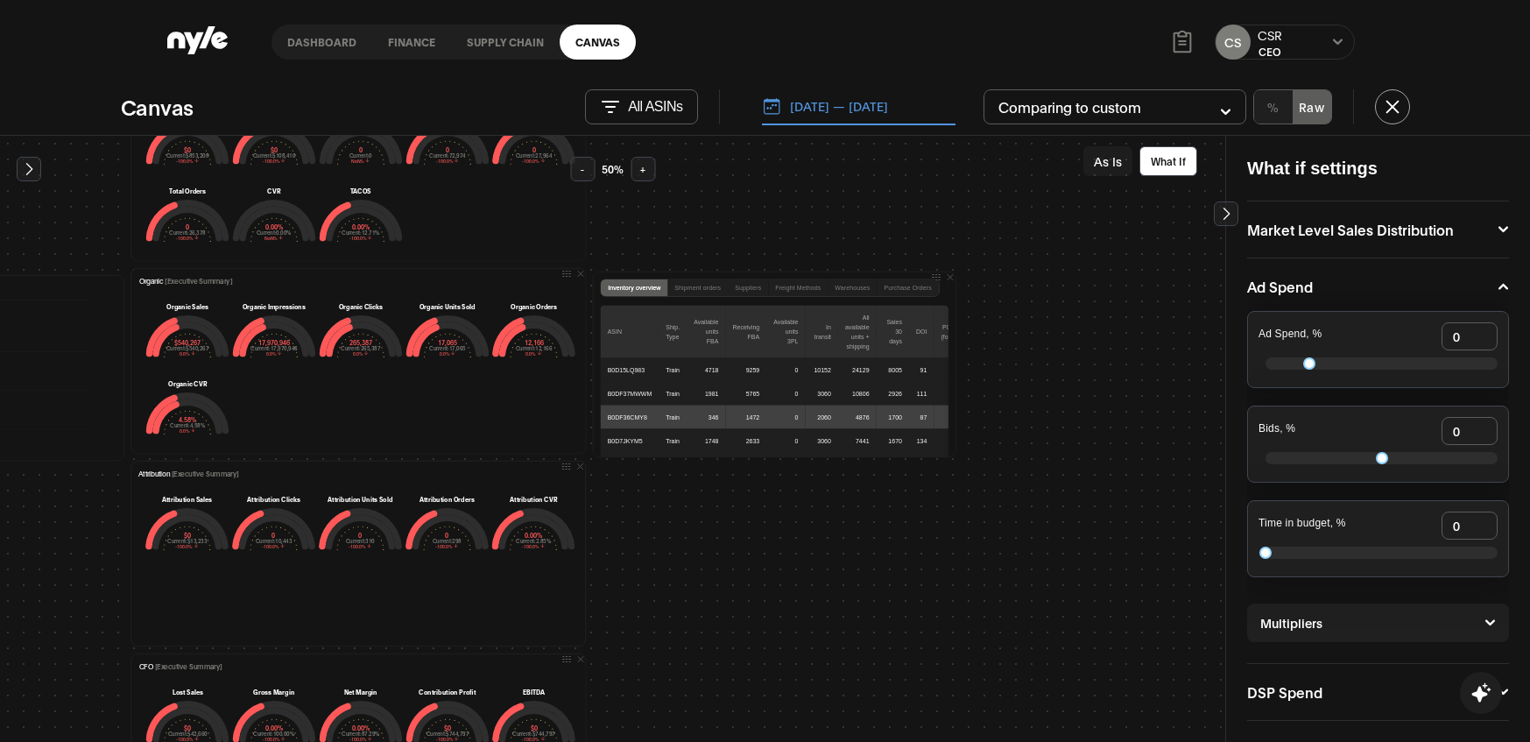
scroll to position [1280, 587]
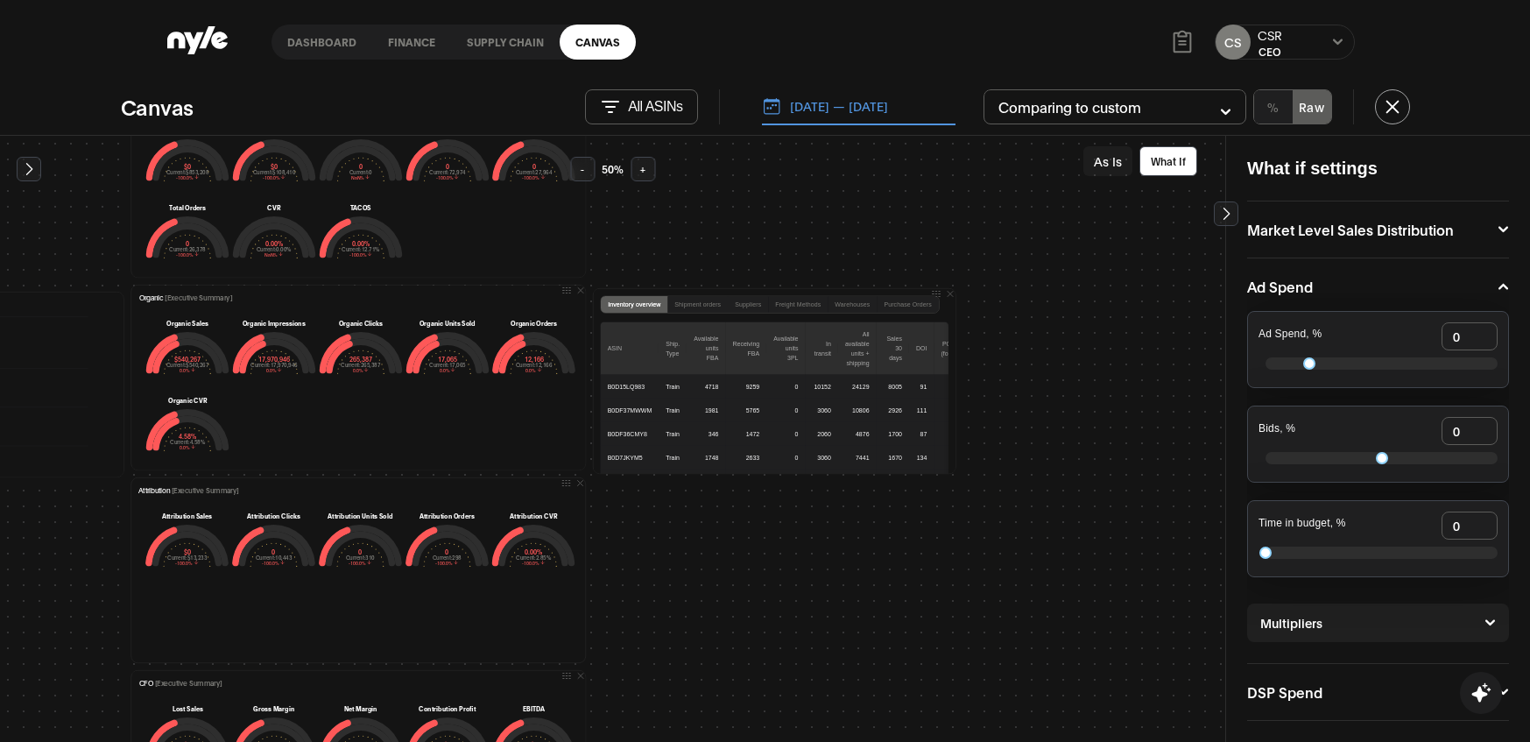
click at [690, 302] on div "Shipment orders" at bounding box center [697, 304] width 46 height 6
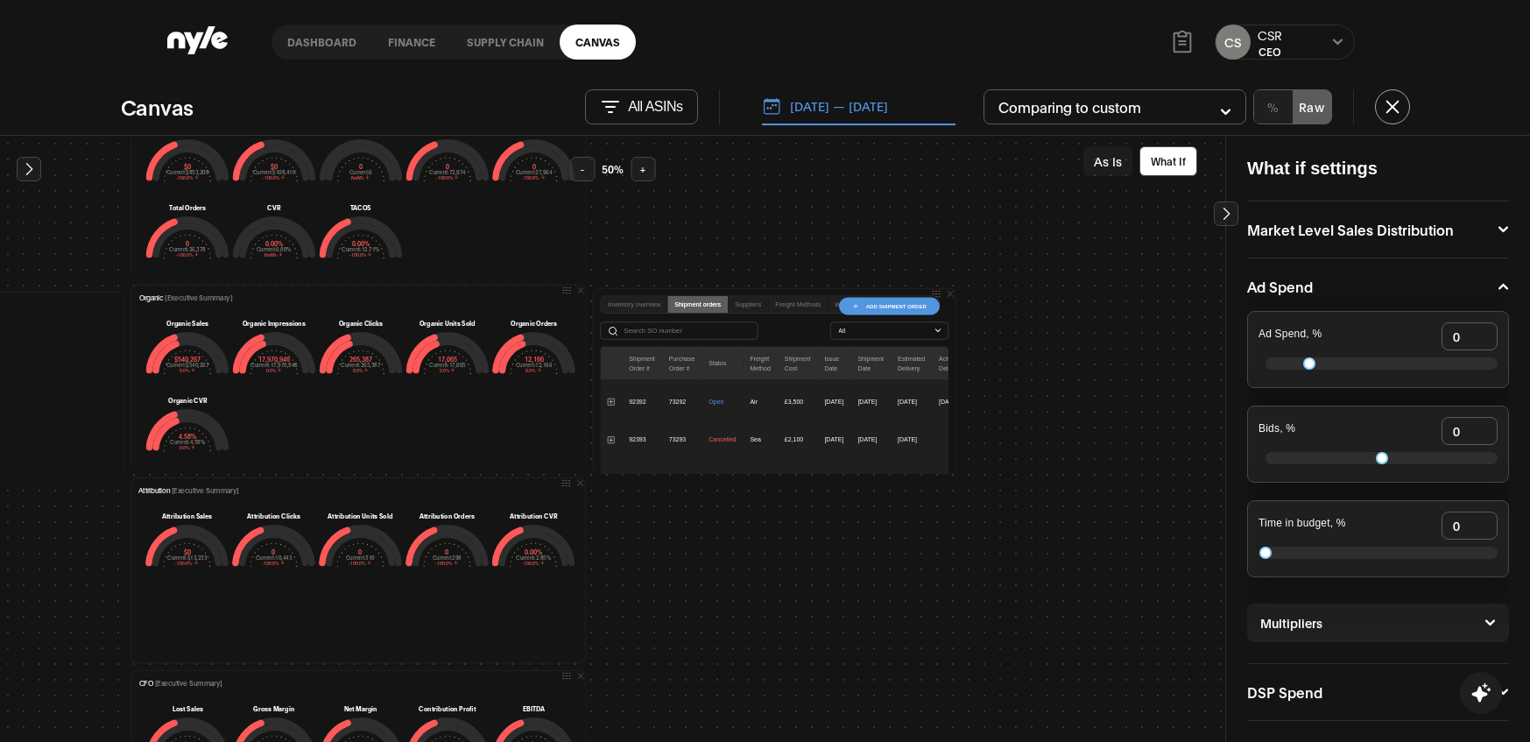
click at [735, 303] on div "Suppliers" at bounding box center [748, 304] width 26 height 6
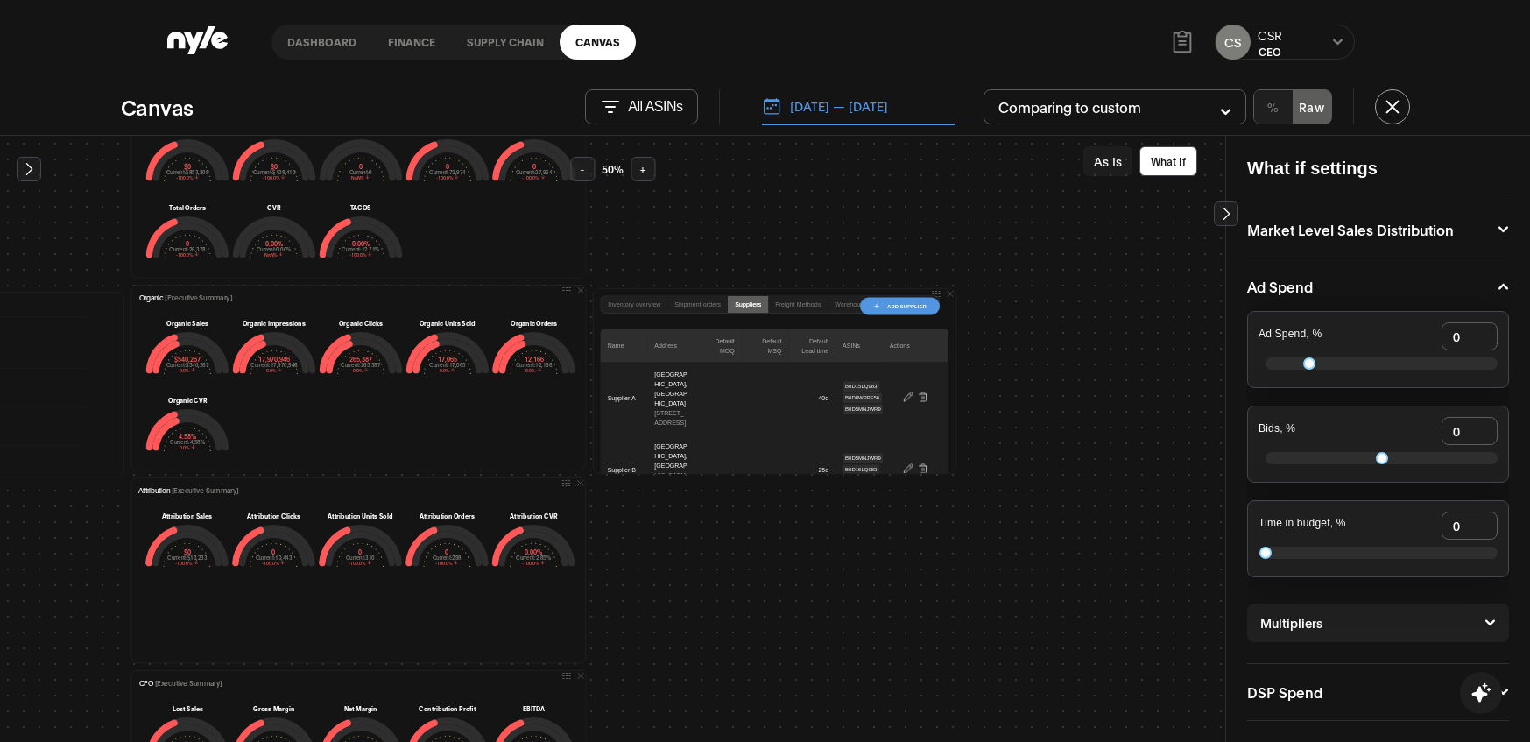
click at [614, 301] on div "Inventory overview" at bounding box center [634, 304] width 53 height 6
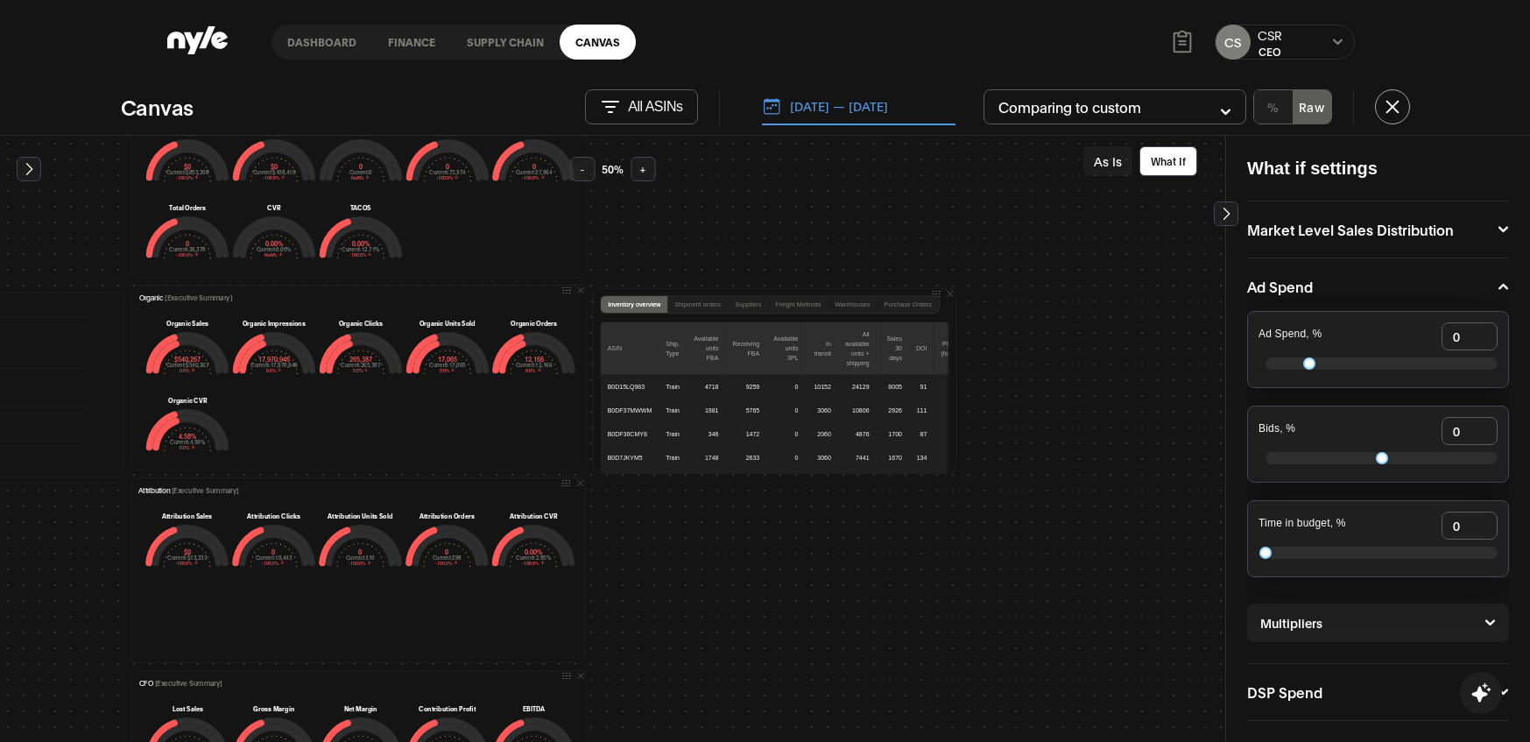
click at [807, 298] on div "Freight Methods" at bounding box center [798, 304] width 60 height 17
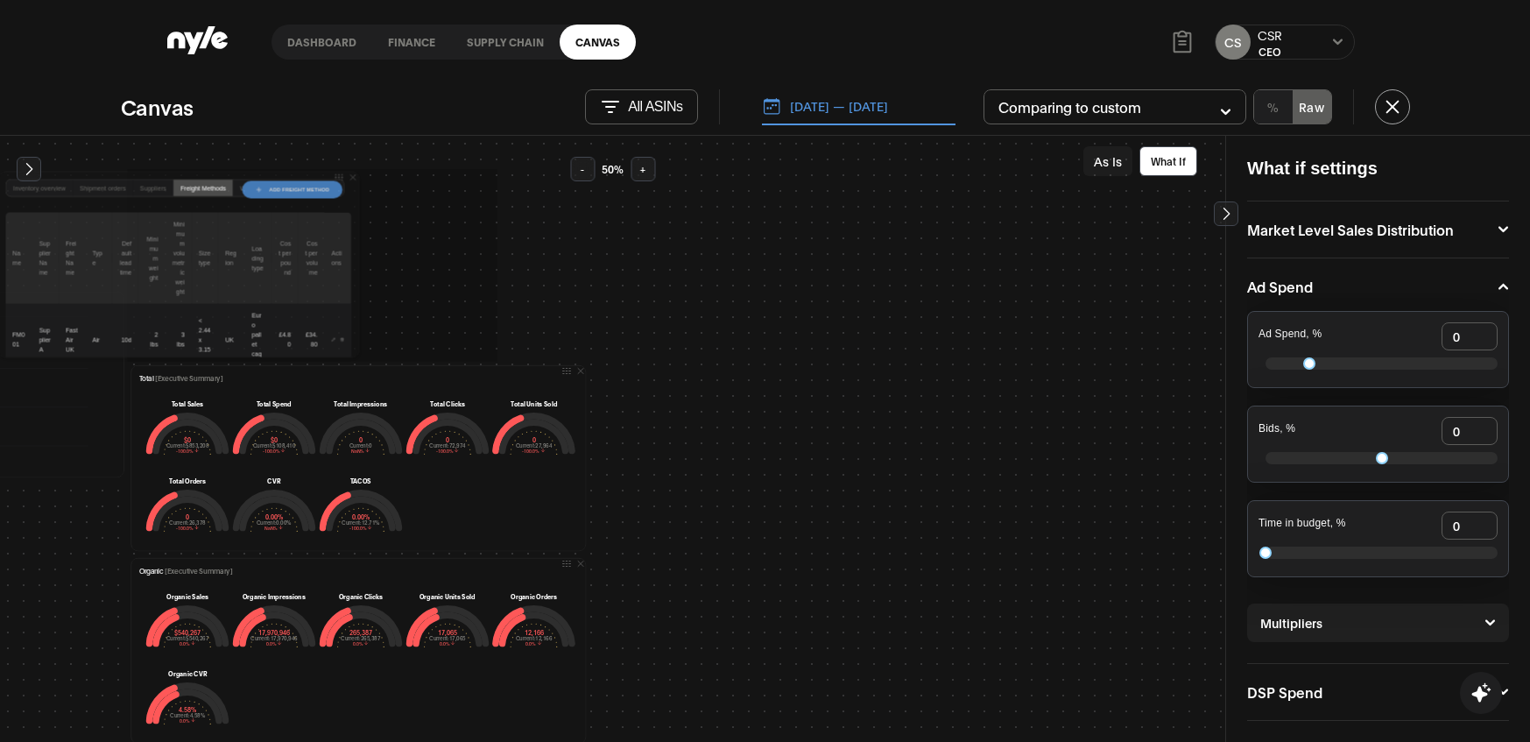
drag, startPoint x: 925, startPoint y: 290, endPoint x: 323, endPoint y: 171, distance: 613.3
click at [323, 172] on div "Inventory overview Shipment orders Suppliers Freight Methods Warehouses Purchas…" at bounding box center [178, 265] width 361 height 186
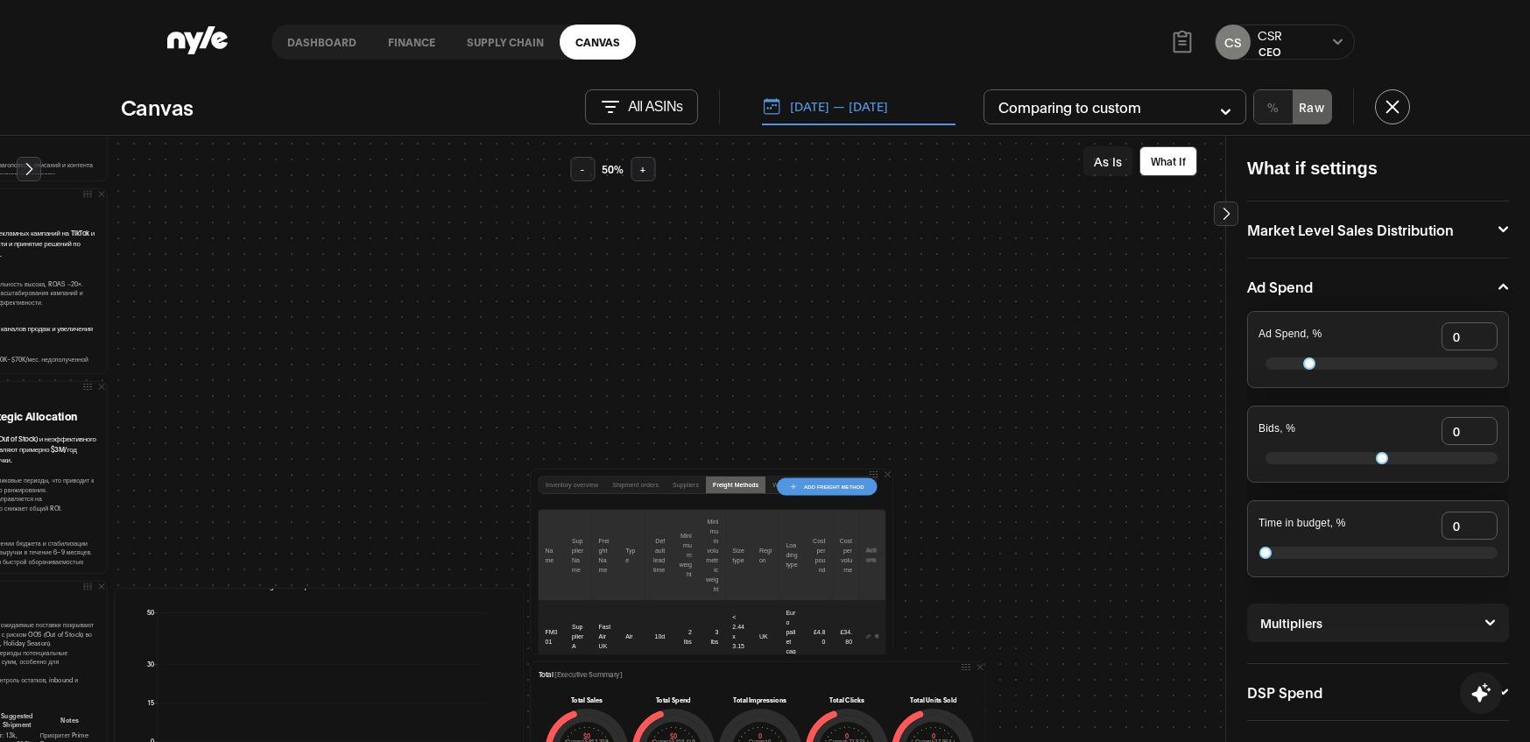
scroll to position [984, 161]
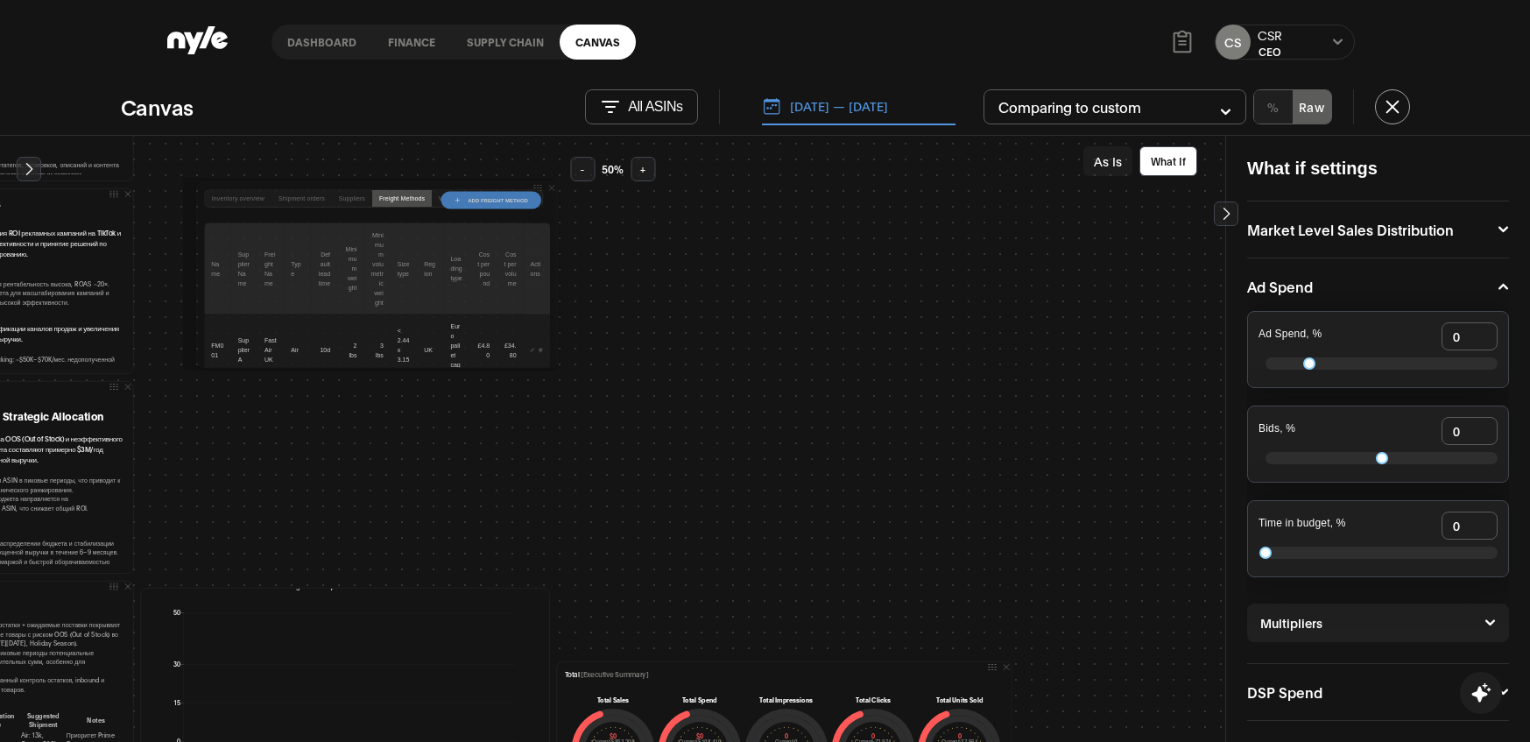
drag, startPoint x: 888, startPoint y: 469, endPoint x: 530, endPoint y: 179, distance: 461.4
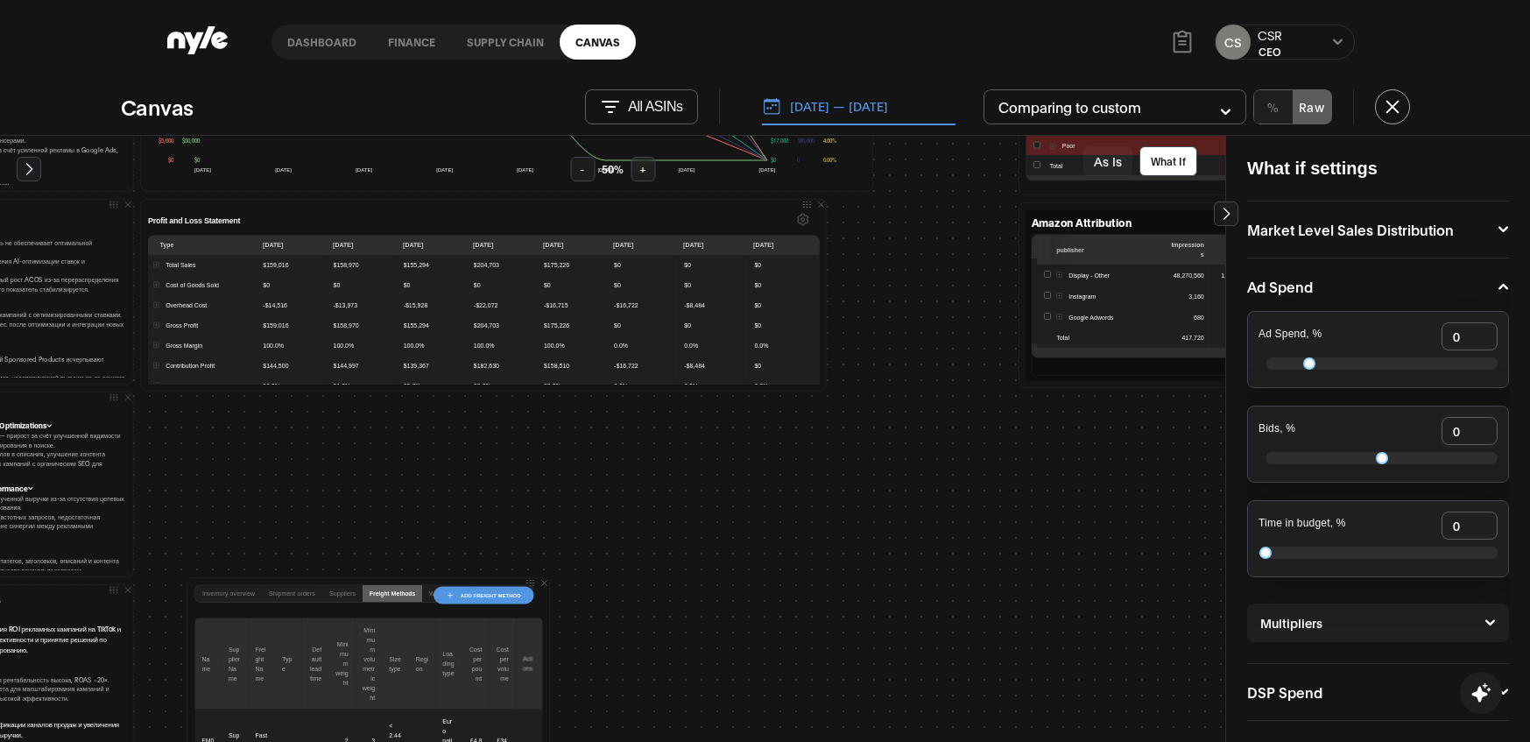
scroll to position [566, 161]
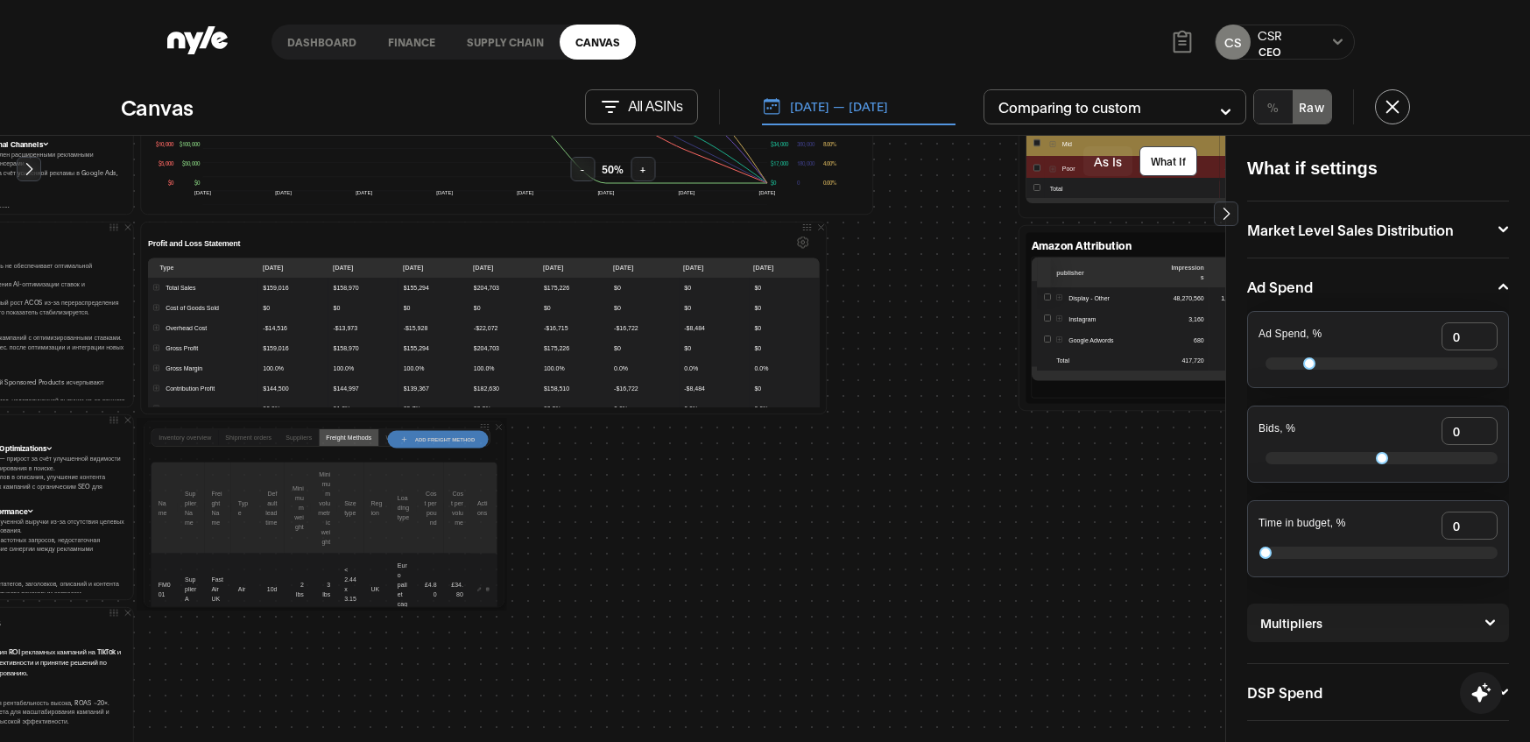
drag, startPoint x: 525, startPoint y: 603, endPoint x: 483, endPoint y: 420, distance: 186.8
click at [195, 432] on div "Inventory overview" at bounding box center [182, 437] width 67 height 17
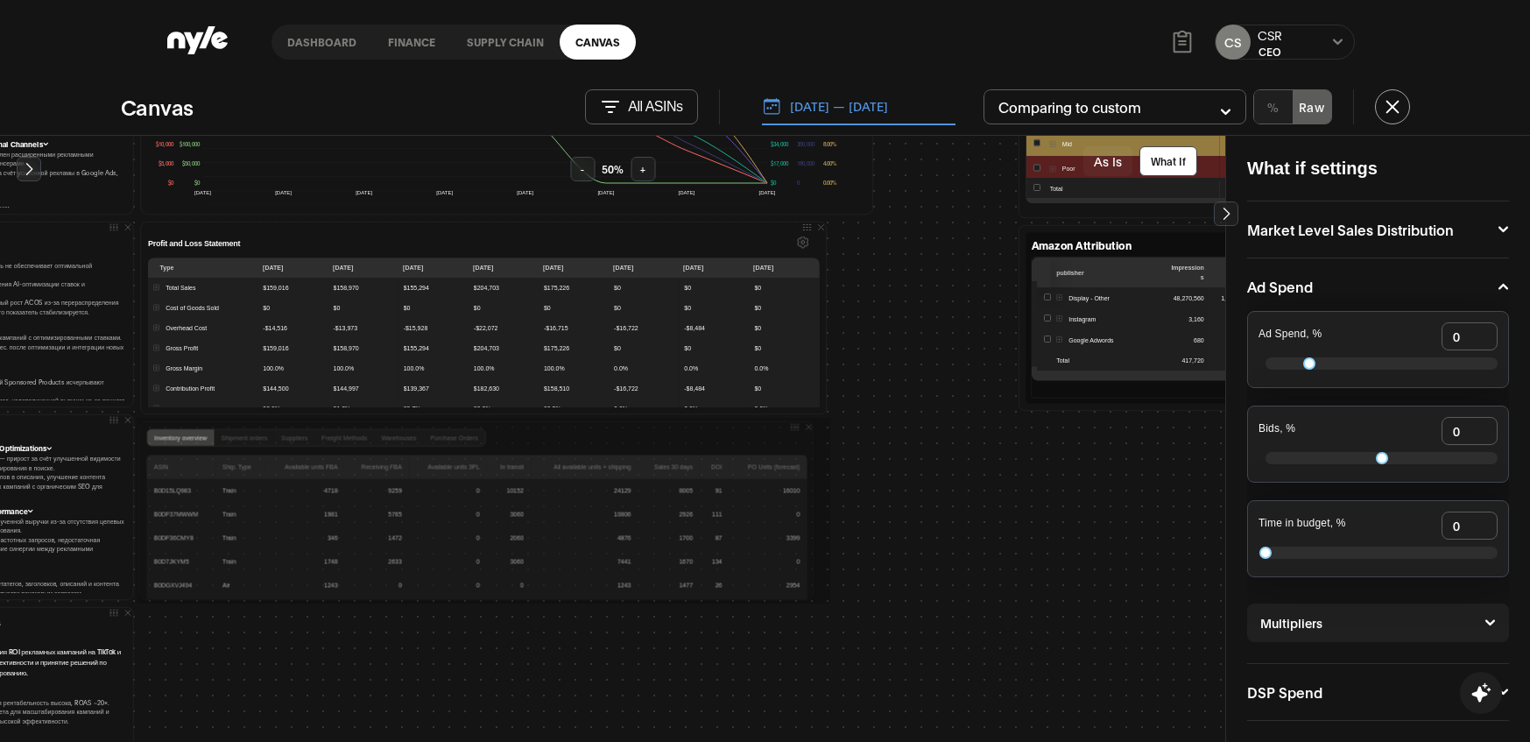
drag, startPoint x: 496, startPoint y: 601, endPoint x: 810, endPoint y: 594, distance: 314.5
click at [0, 0] on div at bounding box center [0, 0] width 0 height 0
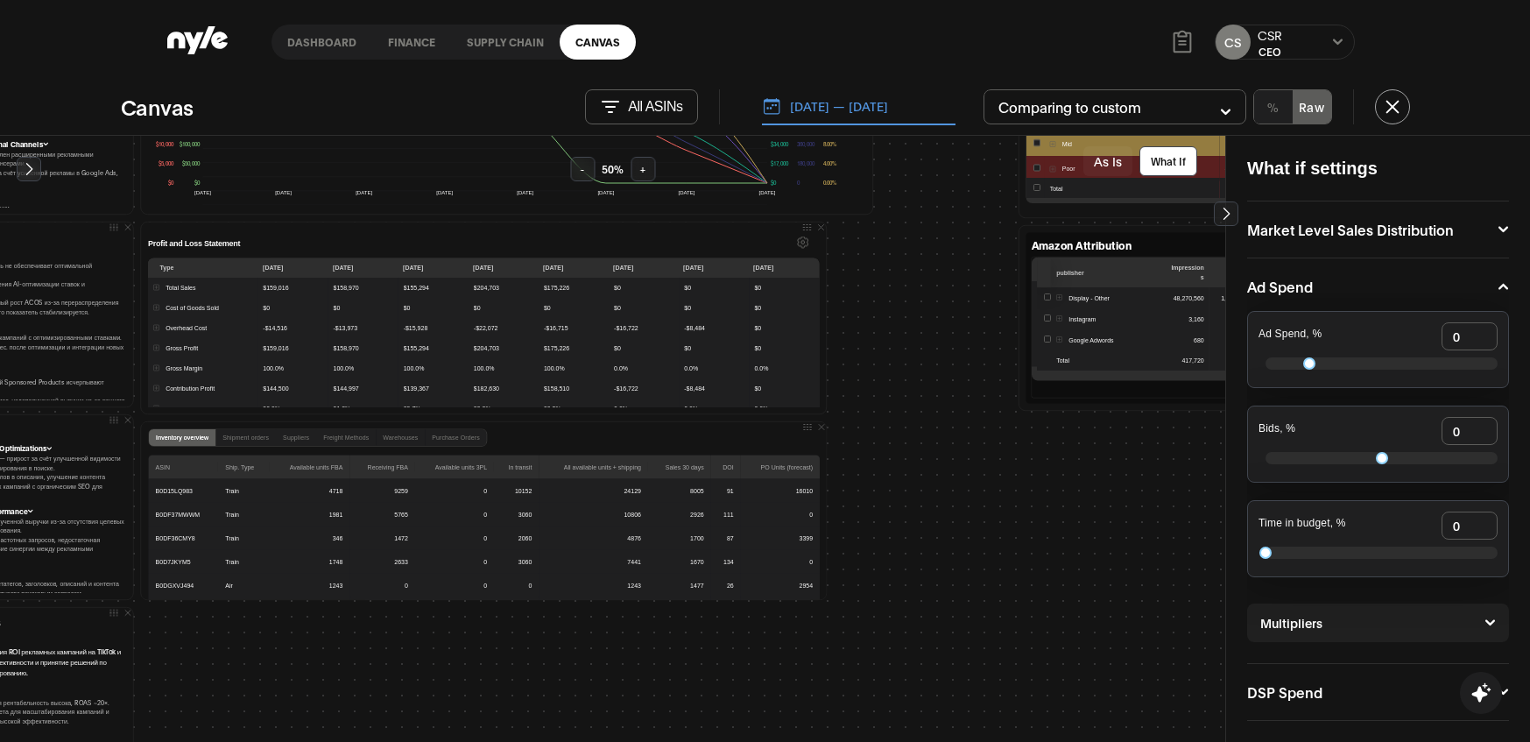
click at [316, 466] on th "Available units FBA" at bounding box center [309, 467] width 81 height 24
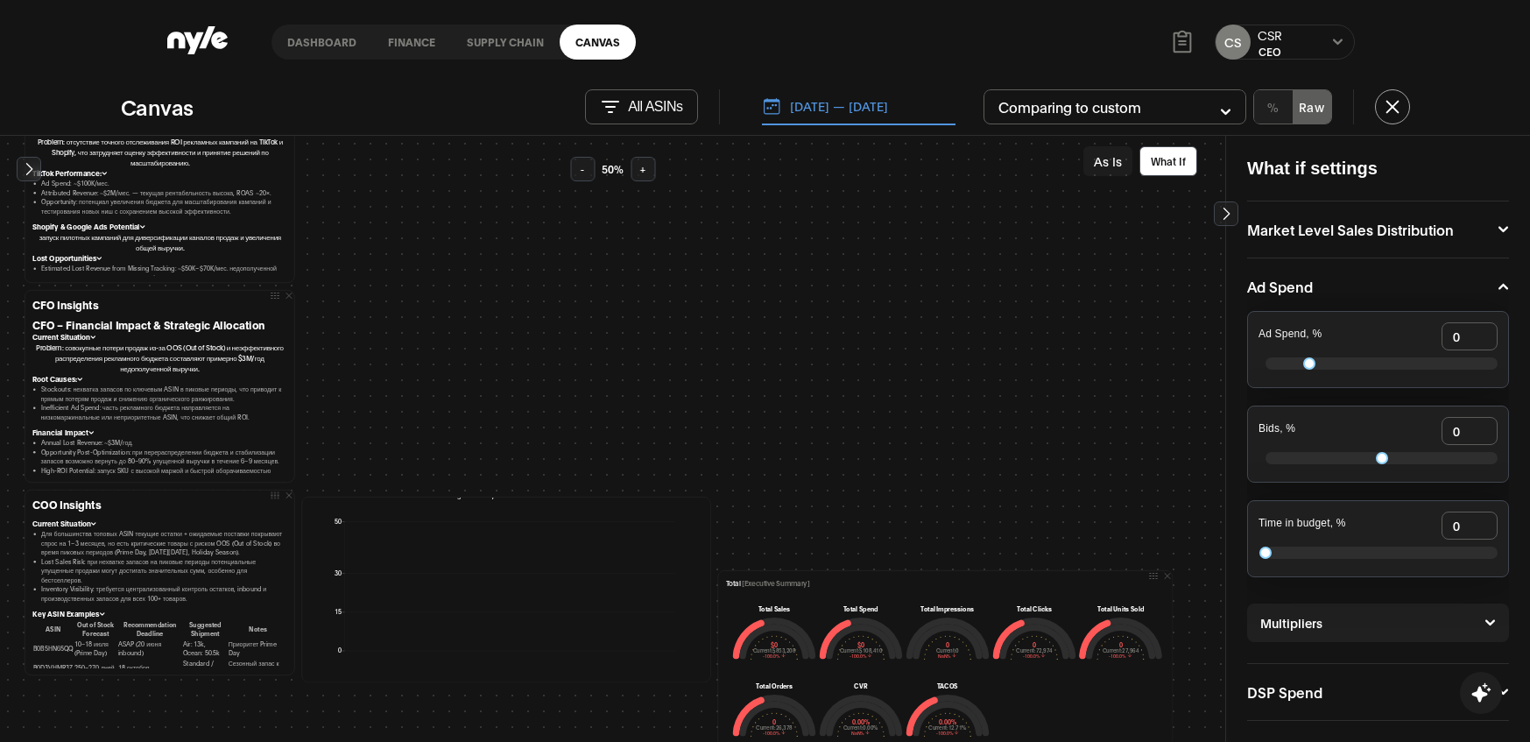
scroll to position [1111, 0]
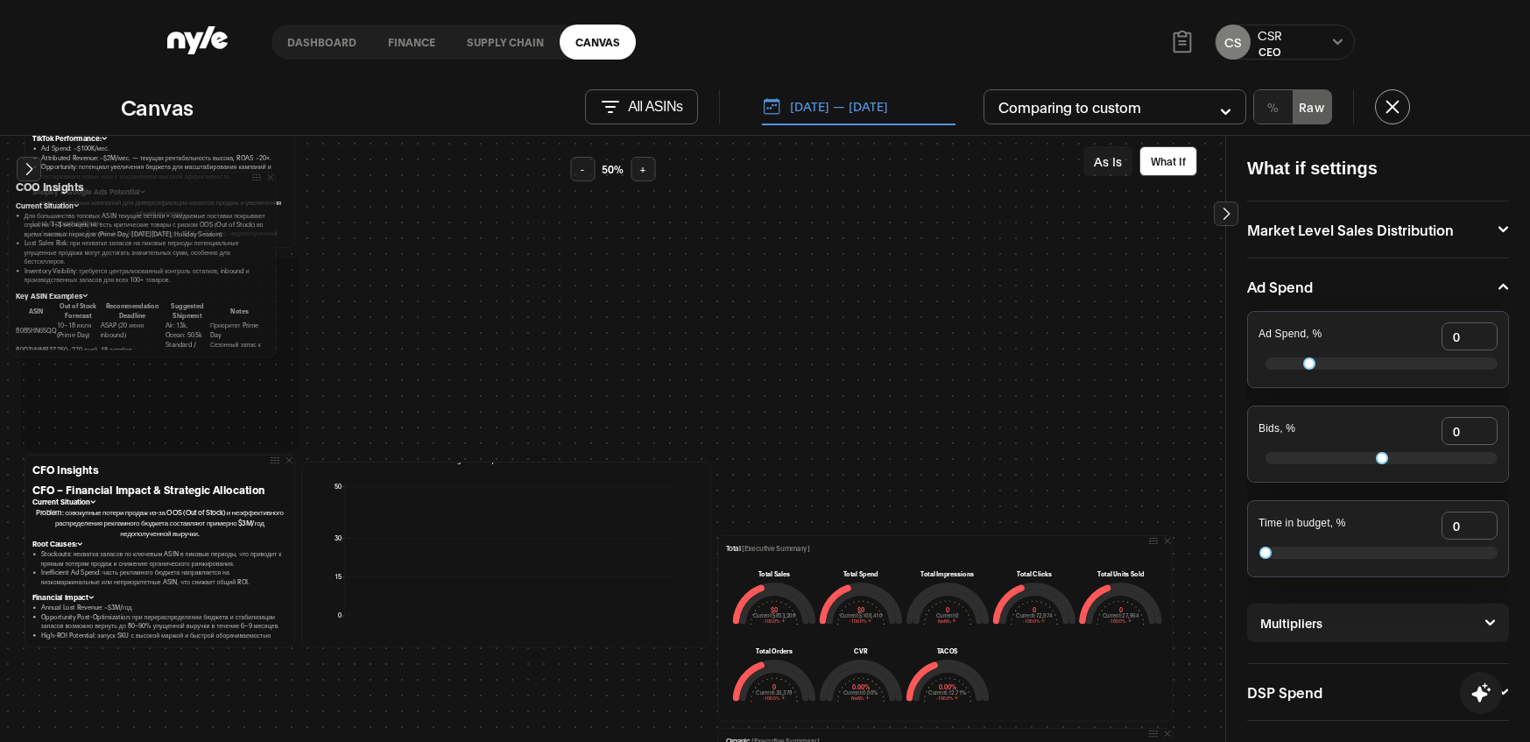
drag, startPoint x: 273, startPoint y: 459, endPoint x: 257, endPoint y: 173, distance: 286.9
click at [257, 173] on icon at bounding box center [256, 178] width 11 height 11
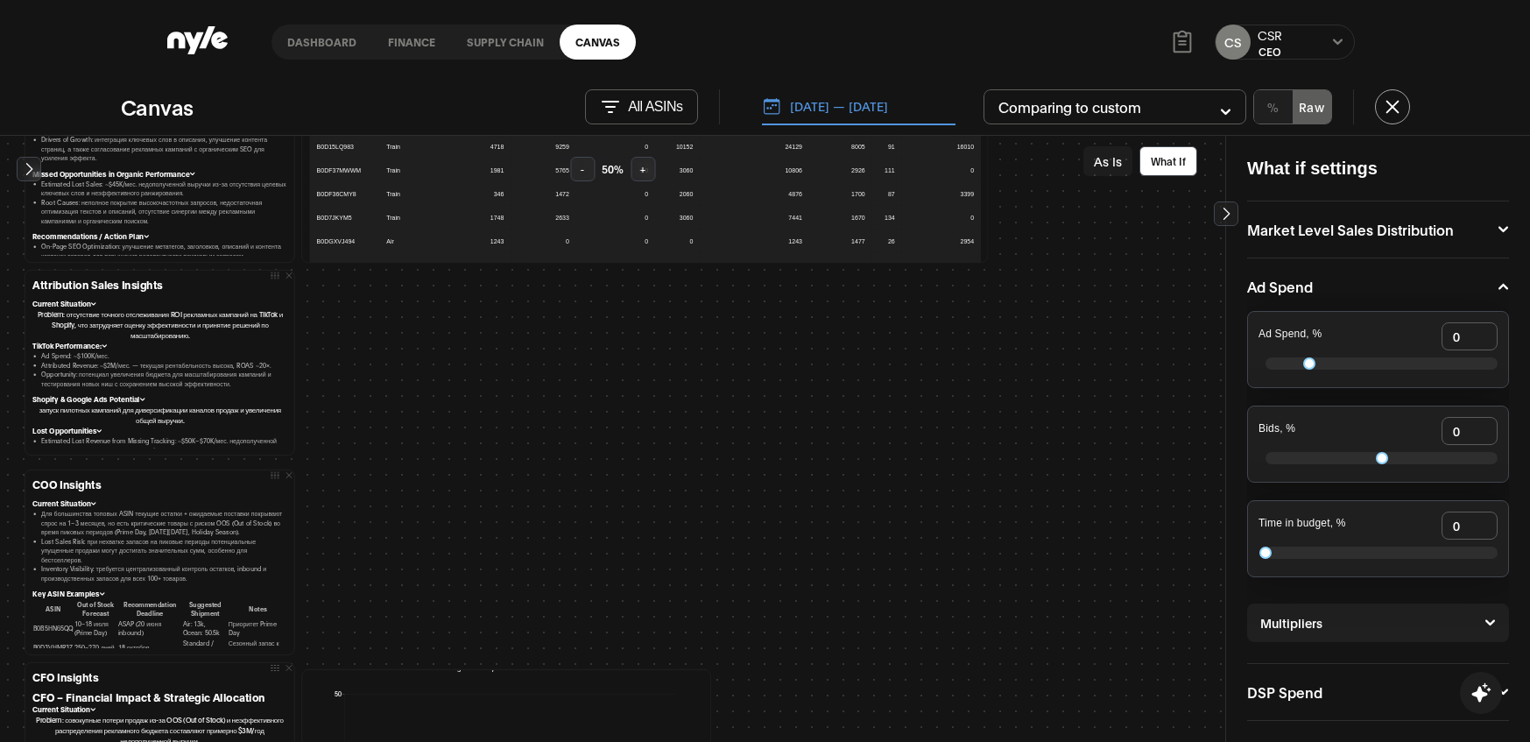
scroll to position [885, 0]
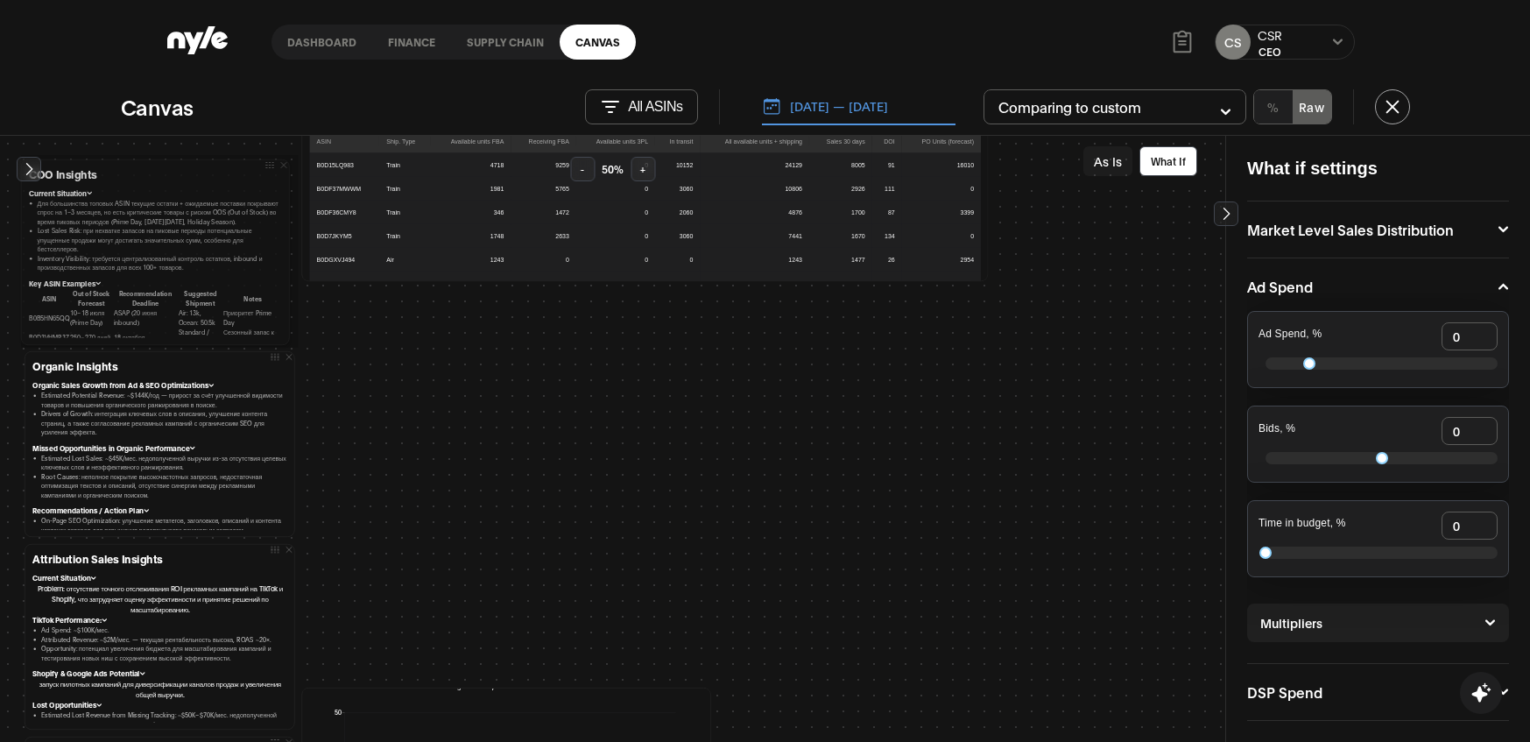
drag, startPoint x: 271, startPoint y: 492, endPoint x: 268, endPoint y: 160, distance: 331.9
click at [268, 160] on icon at bounding box center [269, 165] width 11 height 11
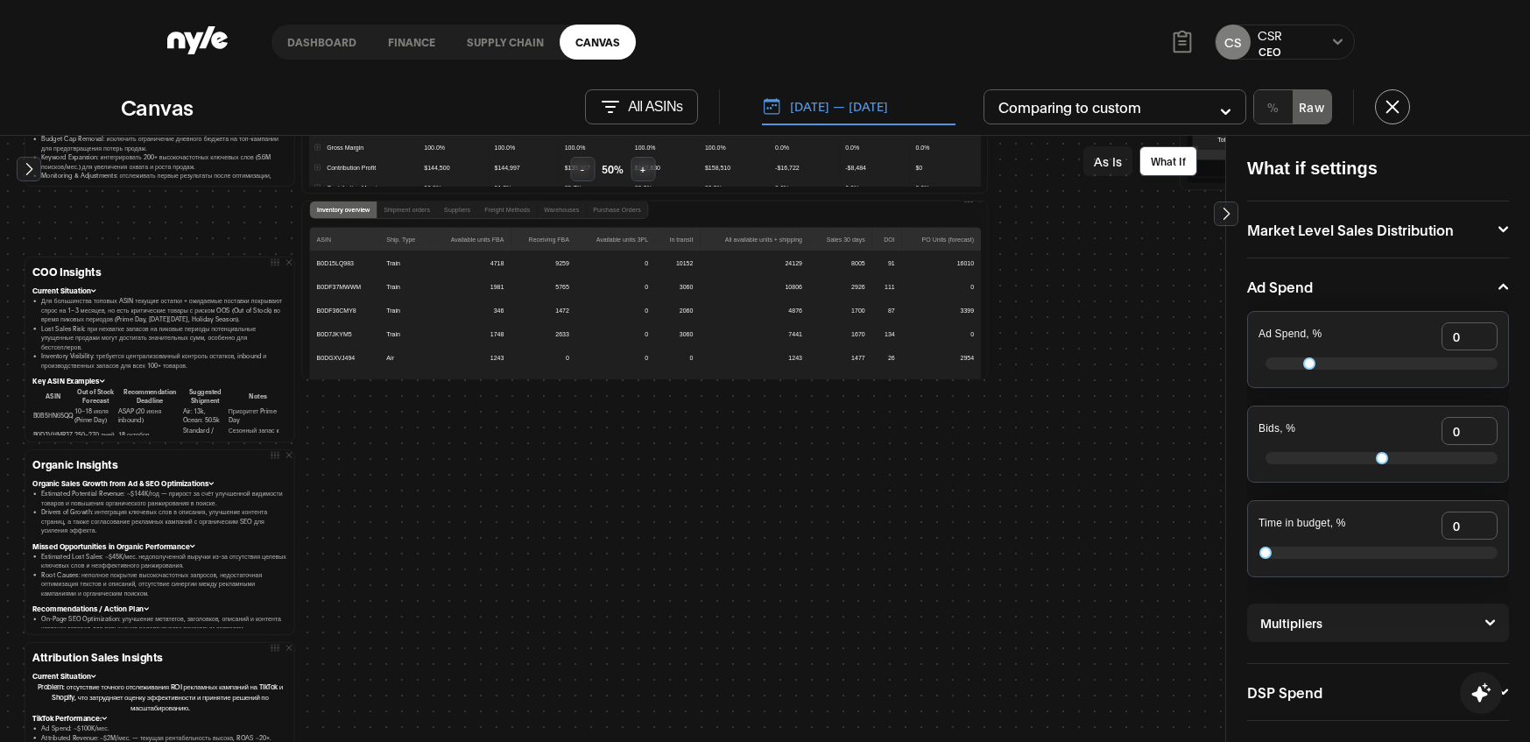
scroll to position [706, 0]
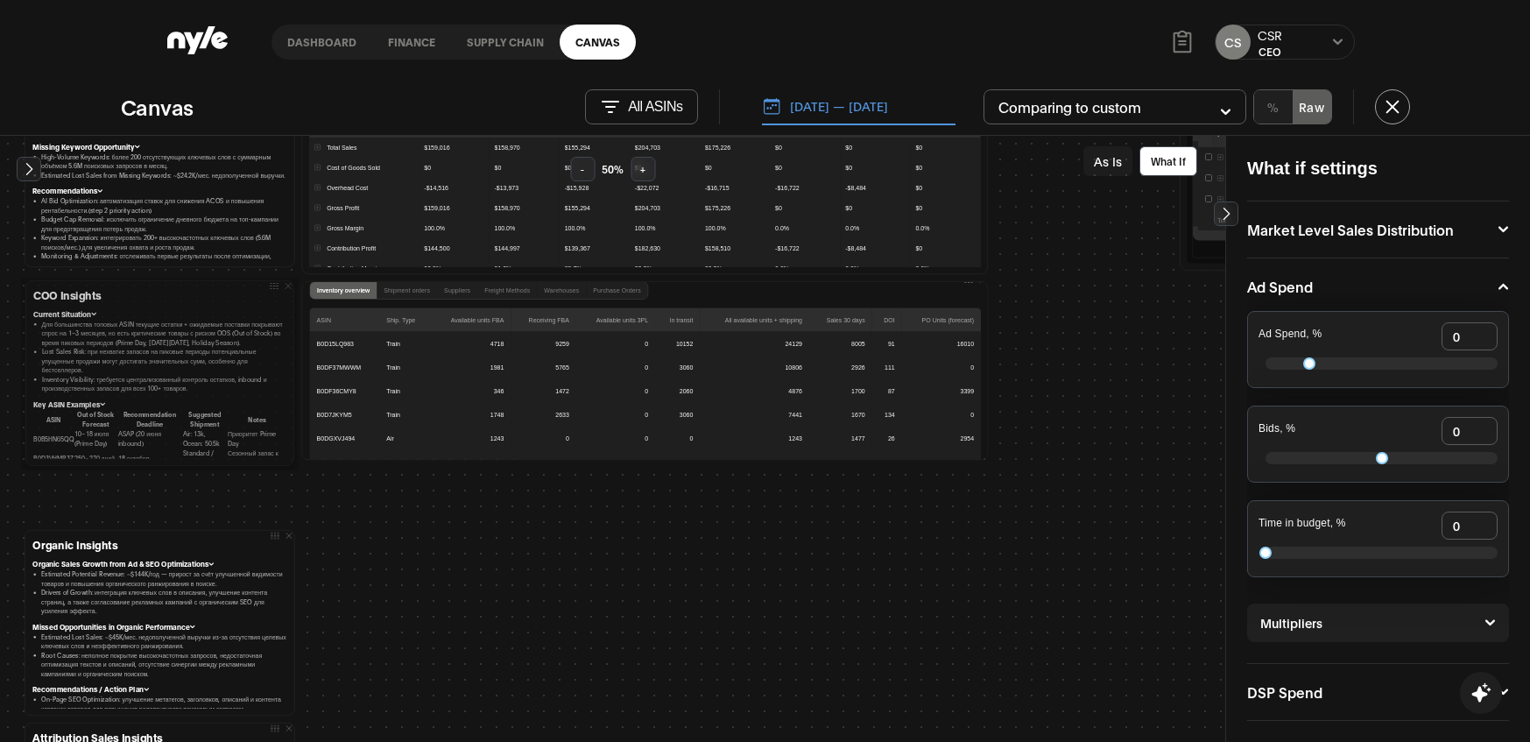
drag, startPoint x: 272, startPoint y: 343, endPoint x: 272, endPoint y: 278, distance: 65.7
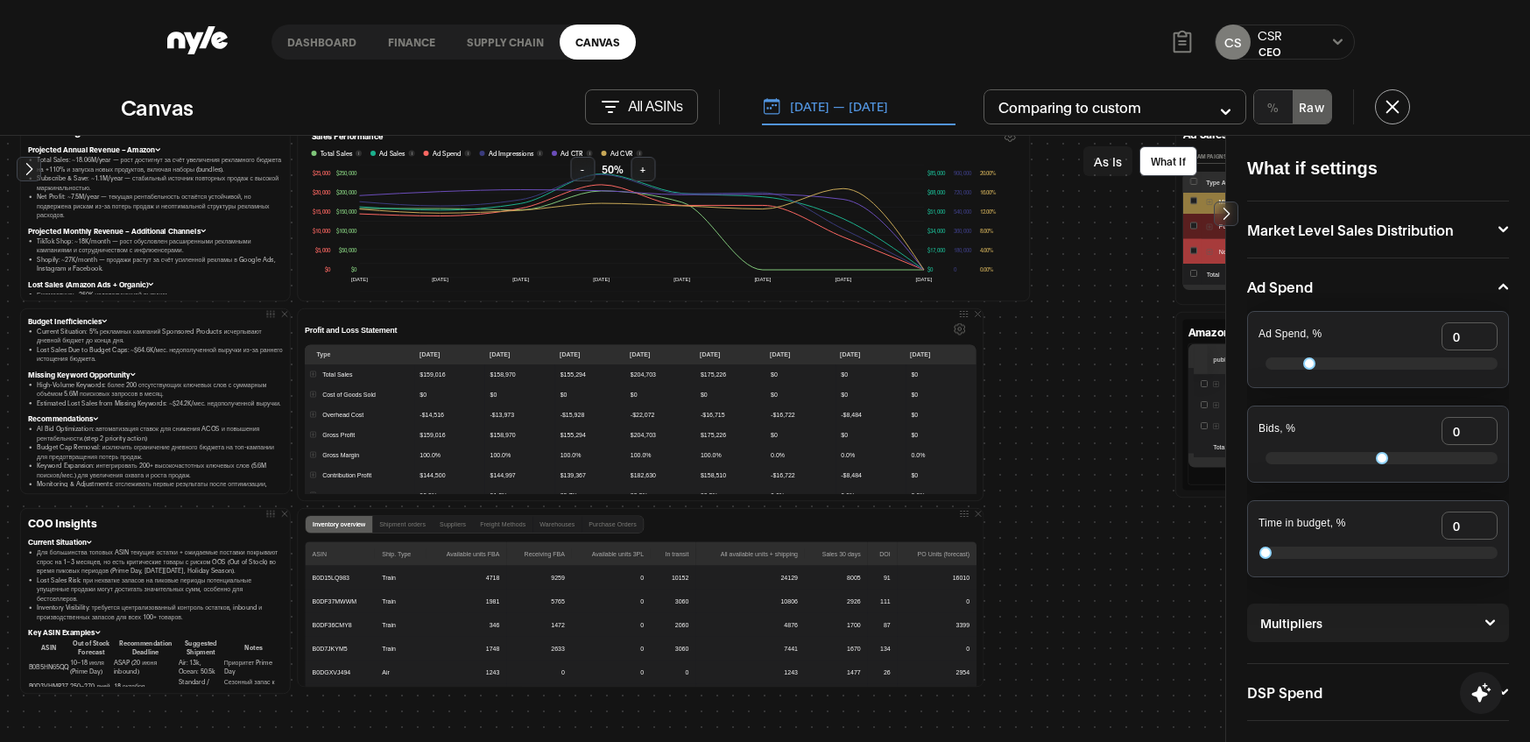
scroll to position [477, 4]
